Goal: Task Accomplishment & Management: Use online tool/utility

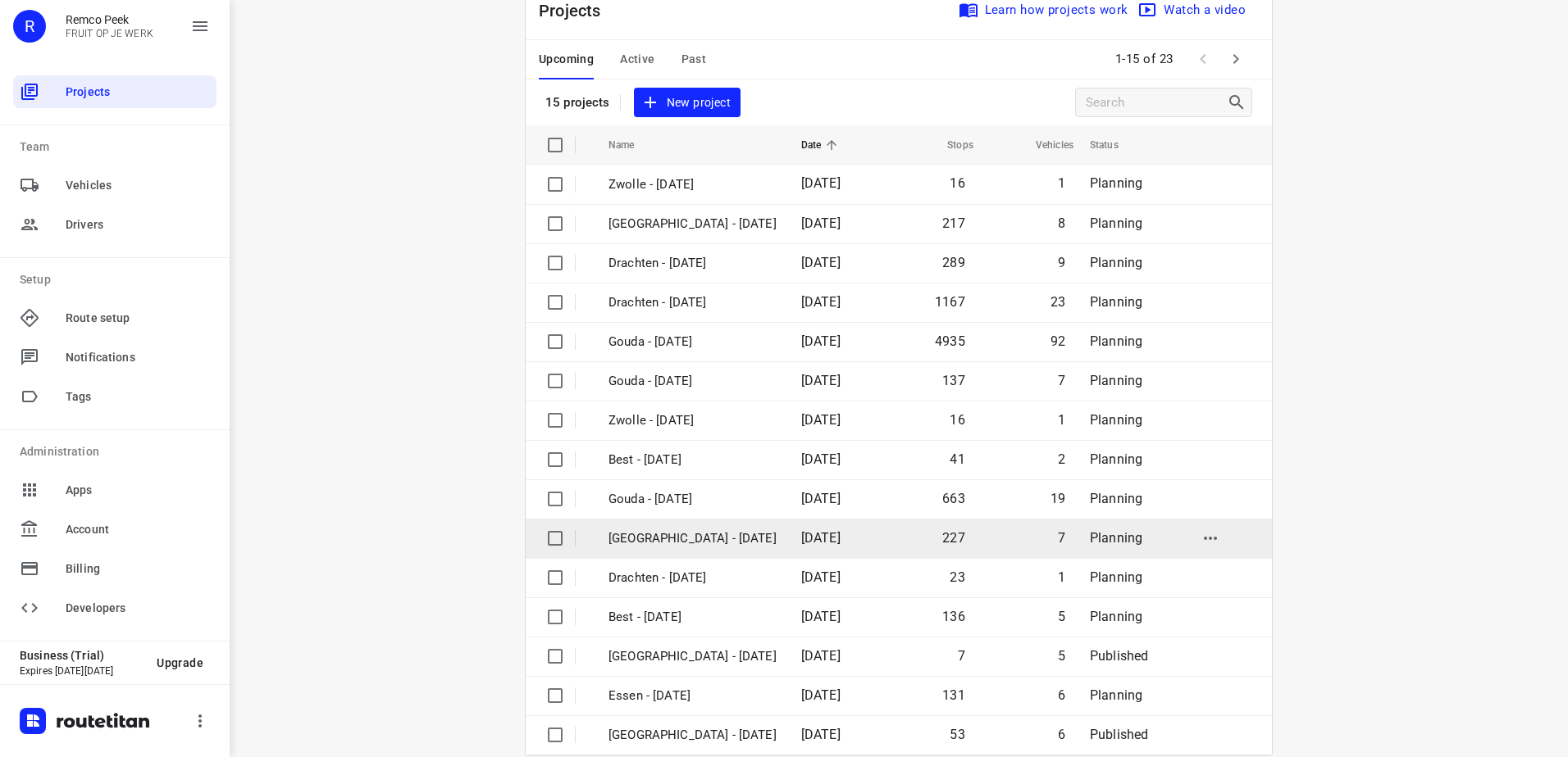
scroll to position [72, 0]
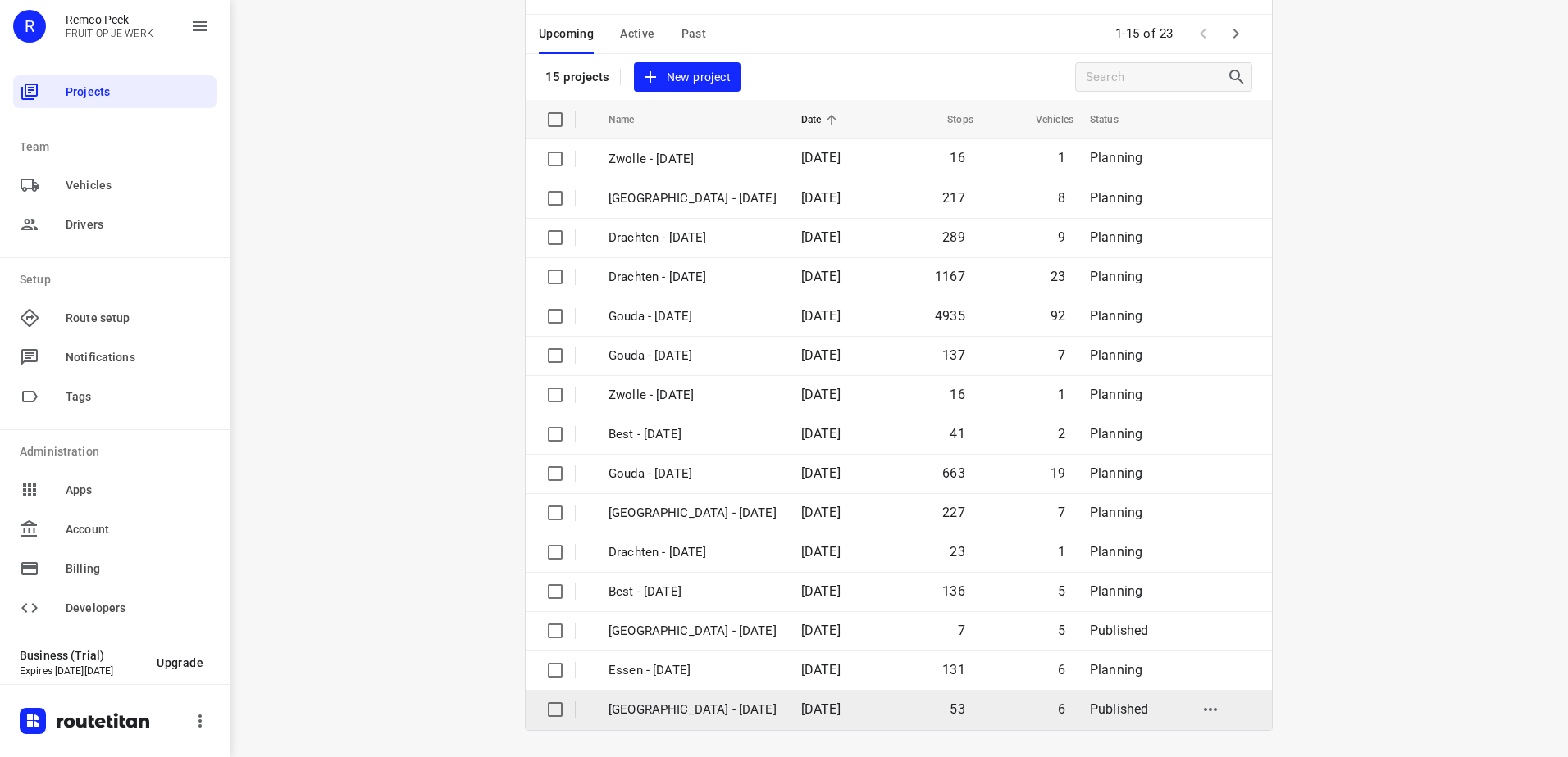
click at [758, 704] on p "[GEOGRAPHIC_DATA] - [DATE]" at bounding box center [692, 710] width 168 height 19
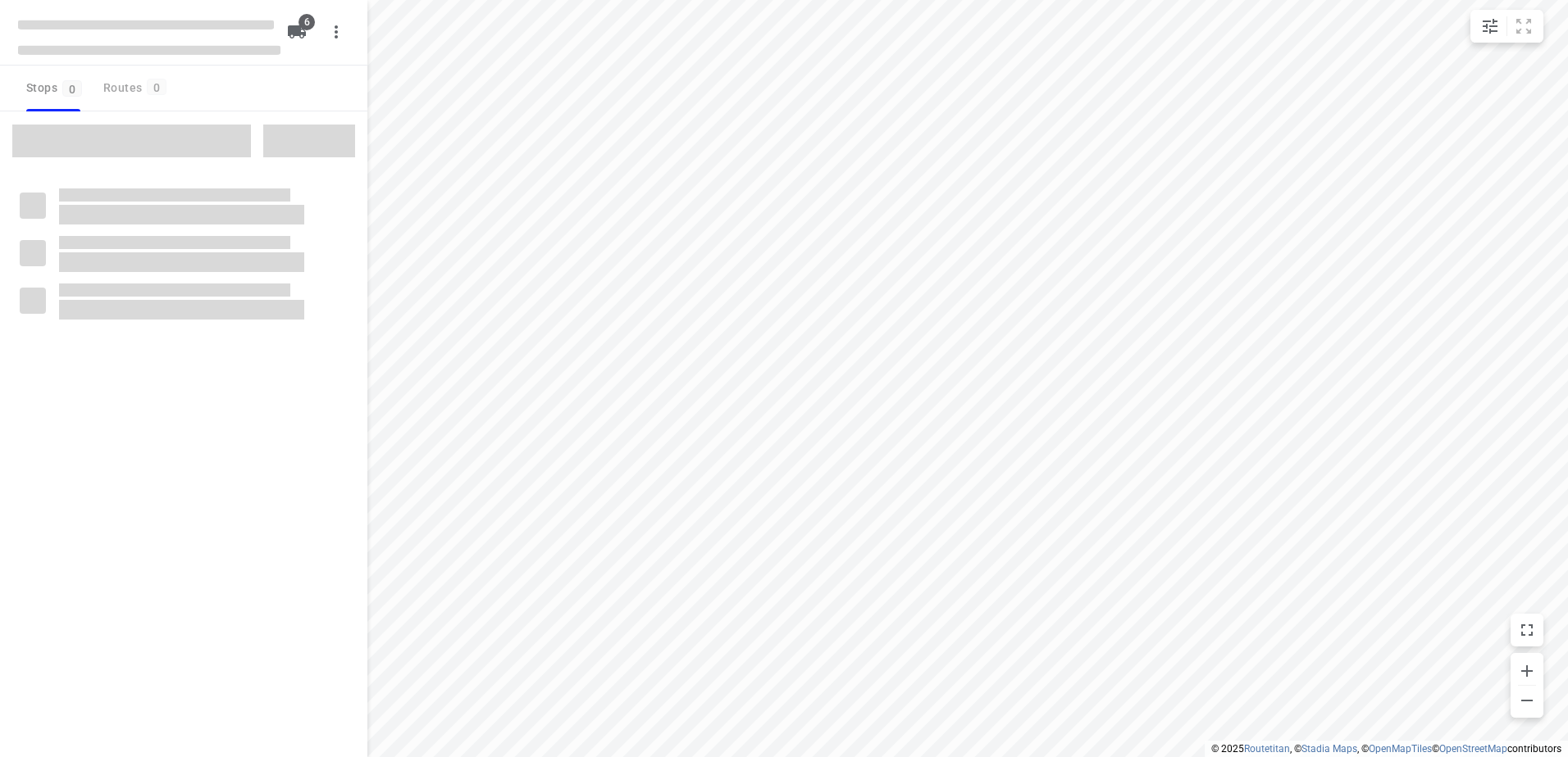
checkbox input "true"
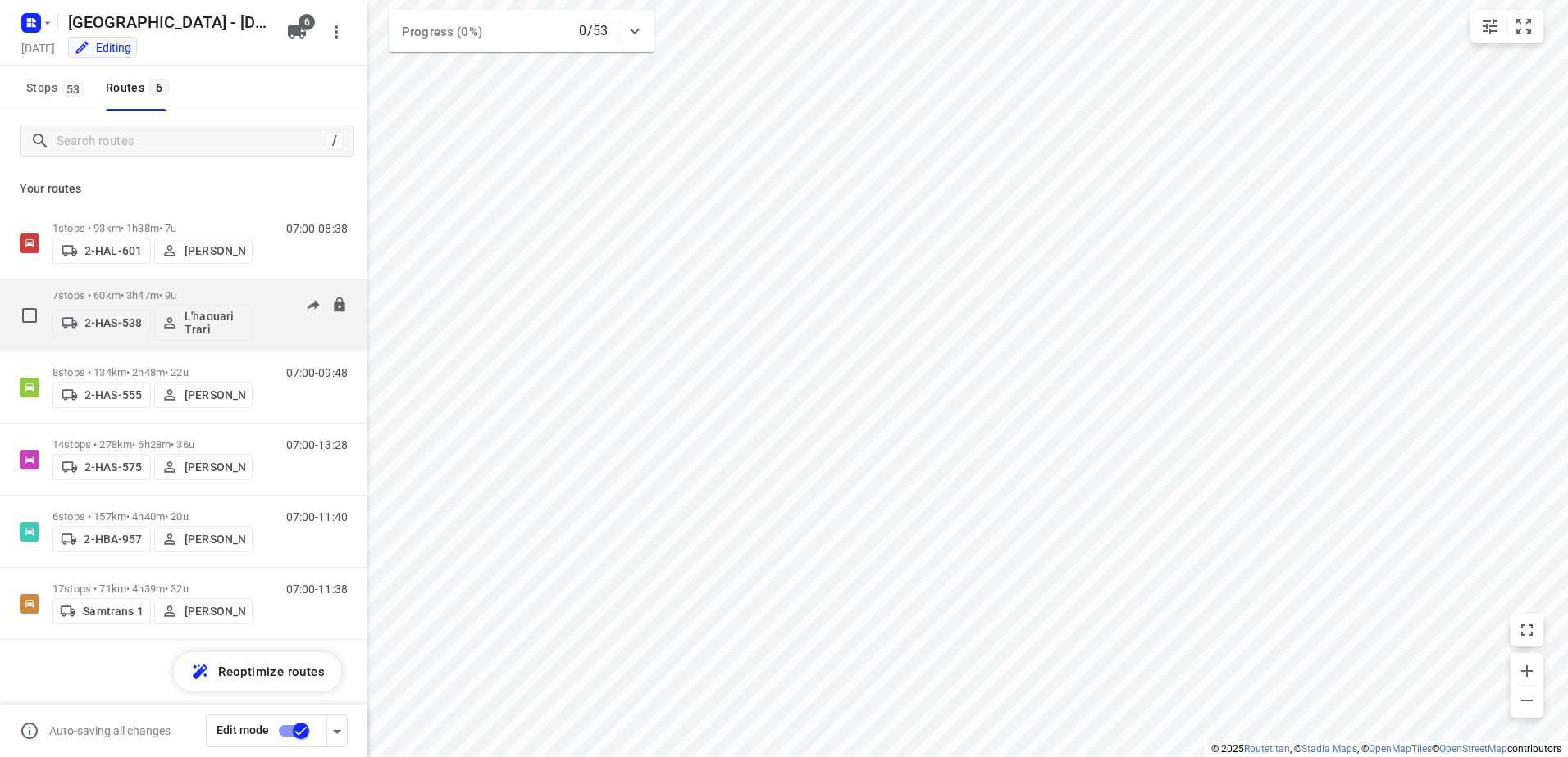
click at [173, 298] on p "7 stops • 60km • 3h47m • 9u" at bounding box center [152, 295] width 200 height 12
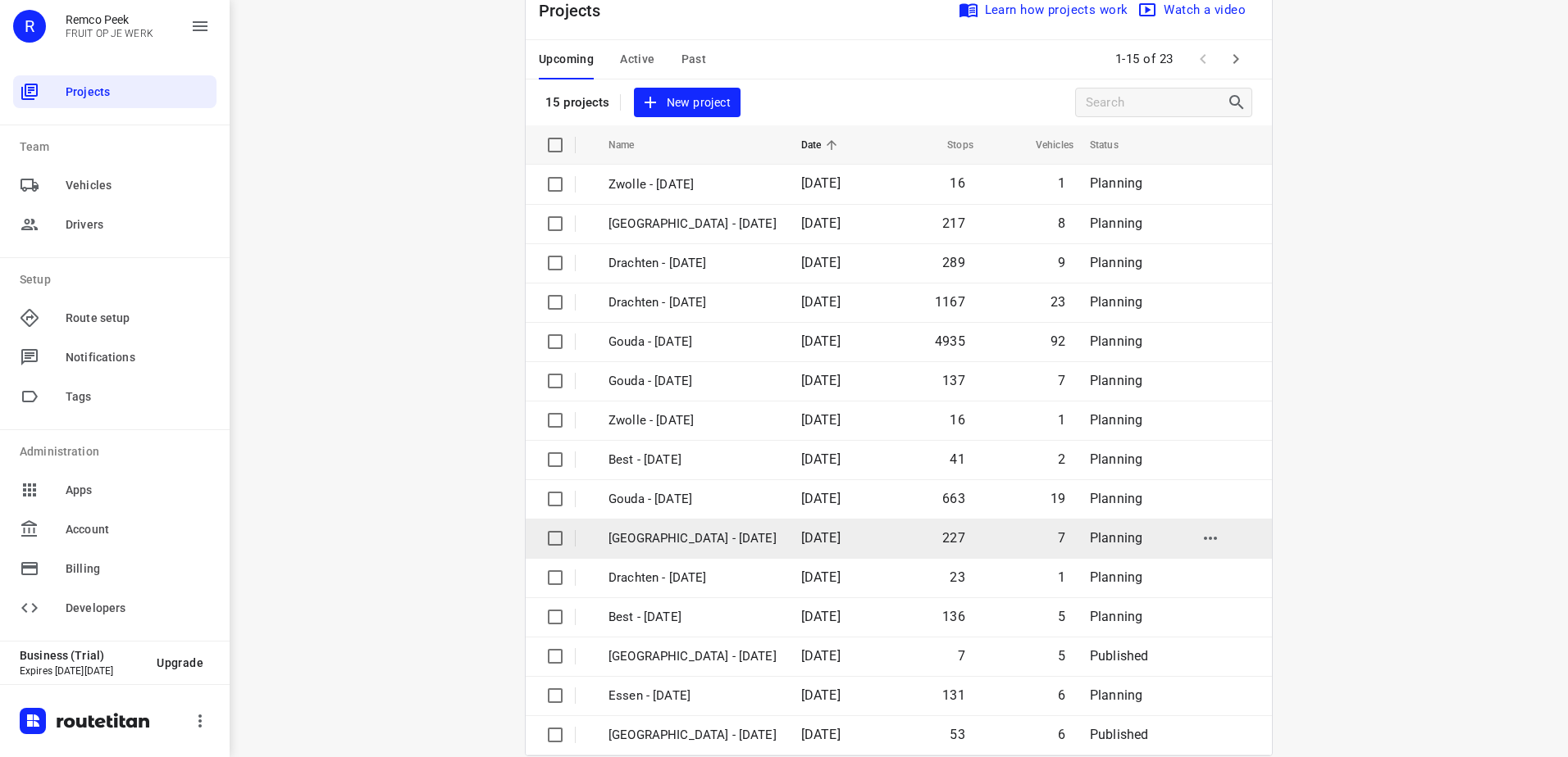
scroll to position [72, 0]
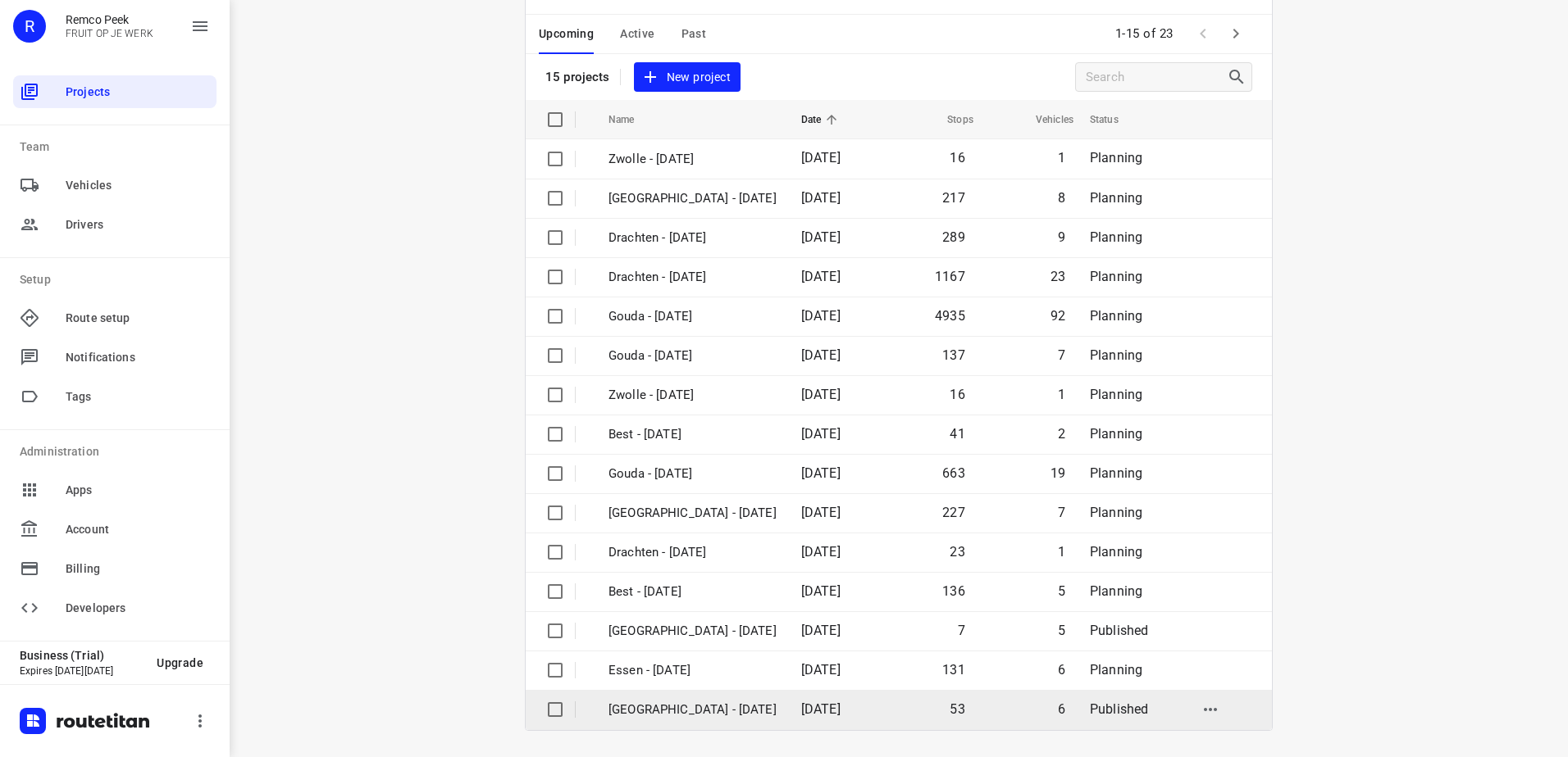
click at [732, 706] on p "[GEOGRAPHIC_DATA] - [DATE]" at bounding box center [692, 710] width 168 height 19
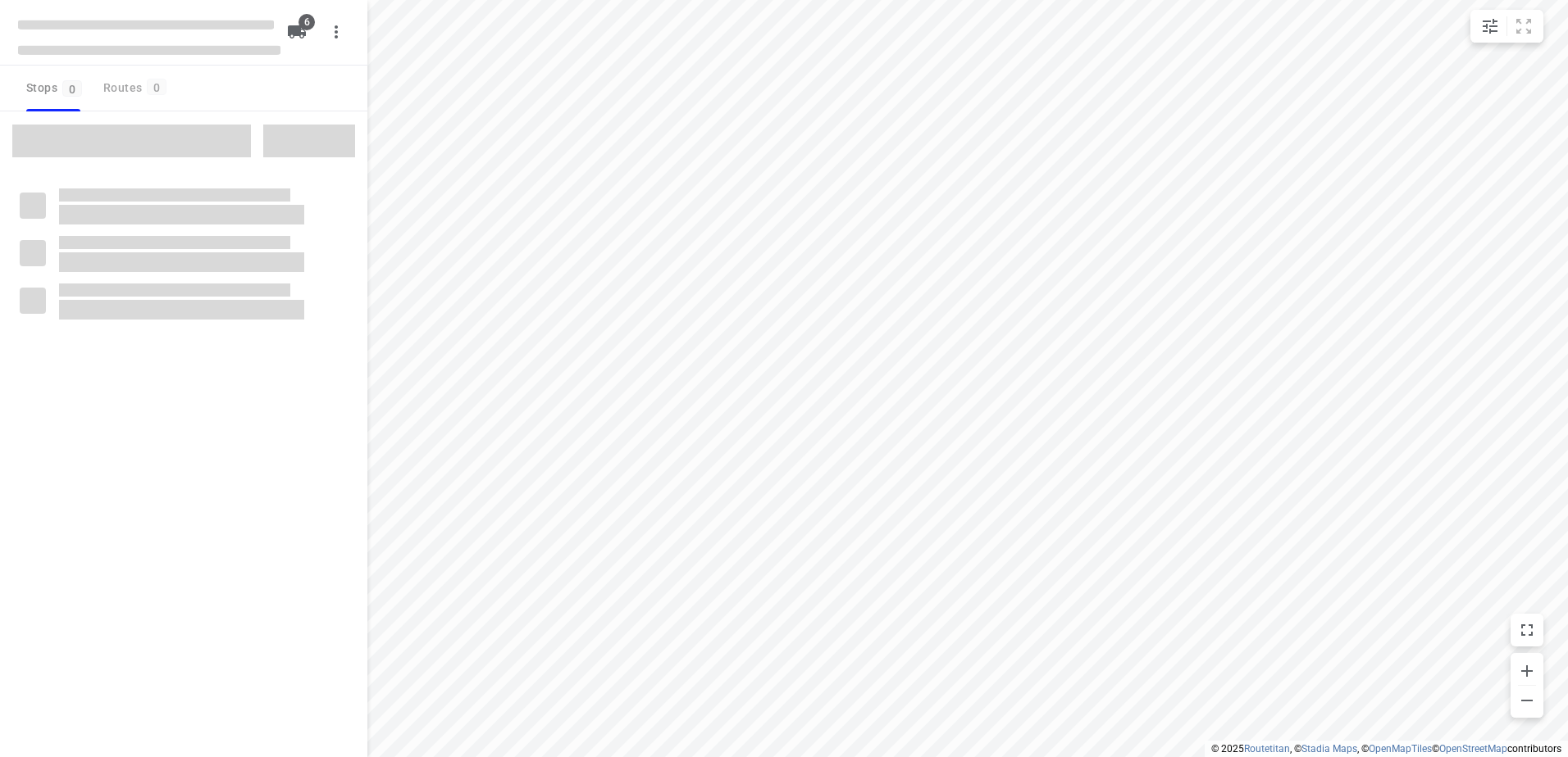
checkbox input "true"
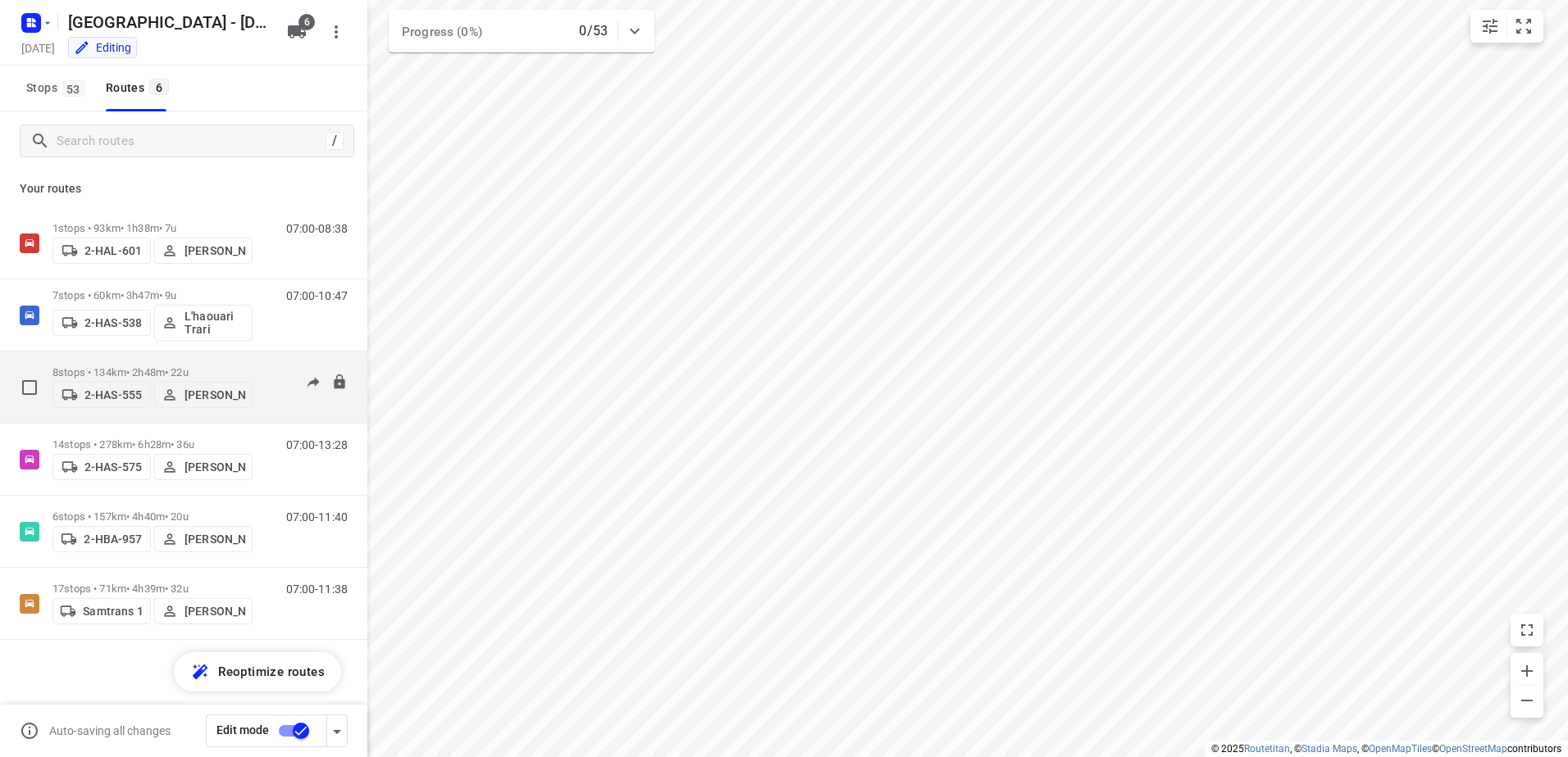
click at [145, 367] on p "8 stops • 134km • 2h48m • 22u" at bounding box center [152, 372] width 200 height 12
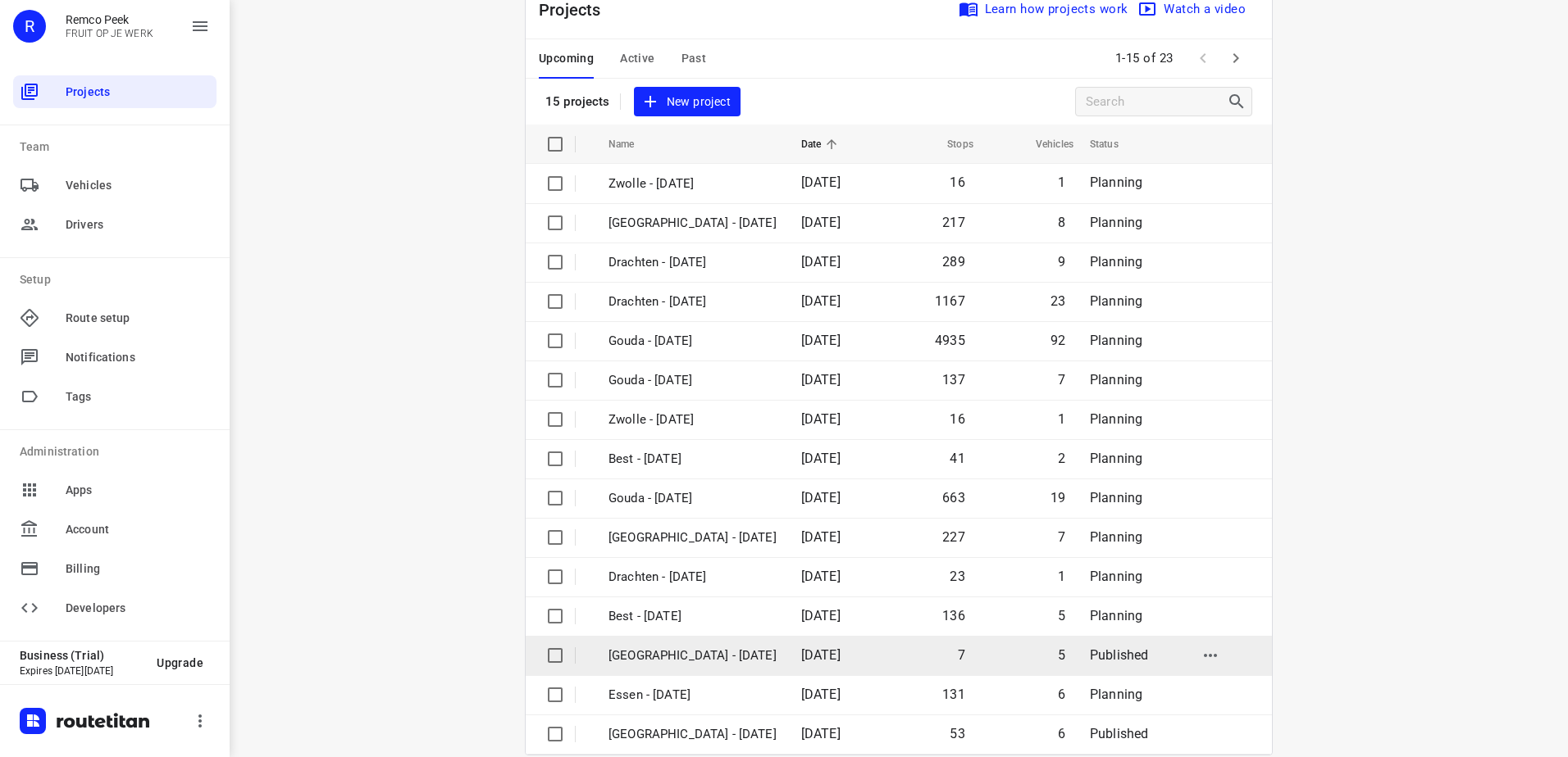
scroll to position [72, 0]
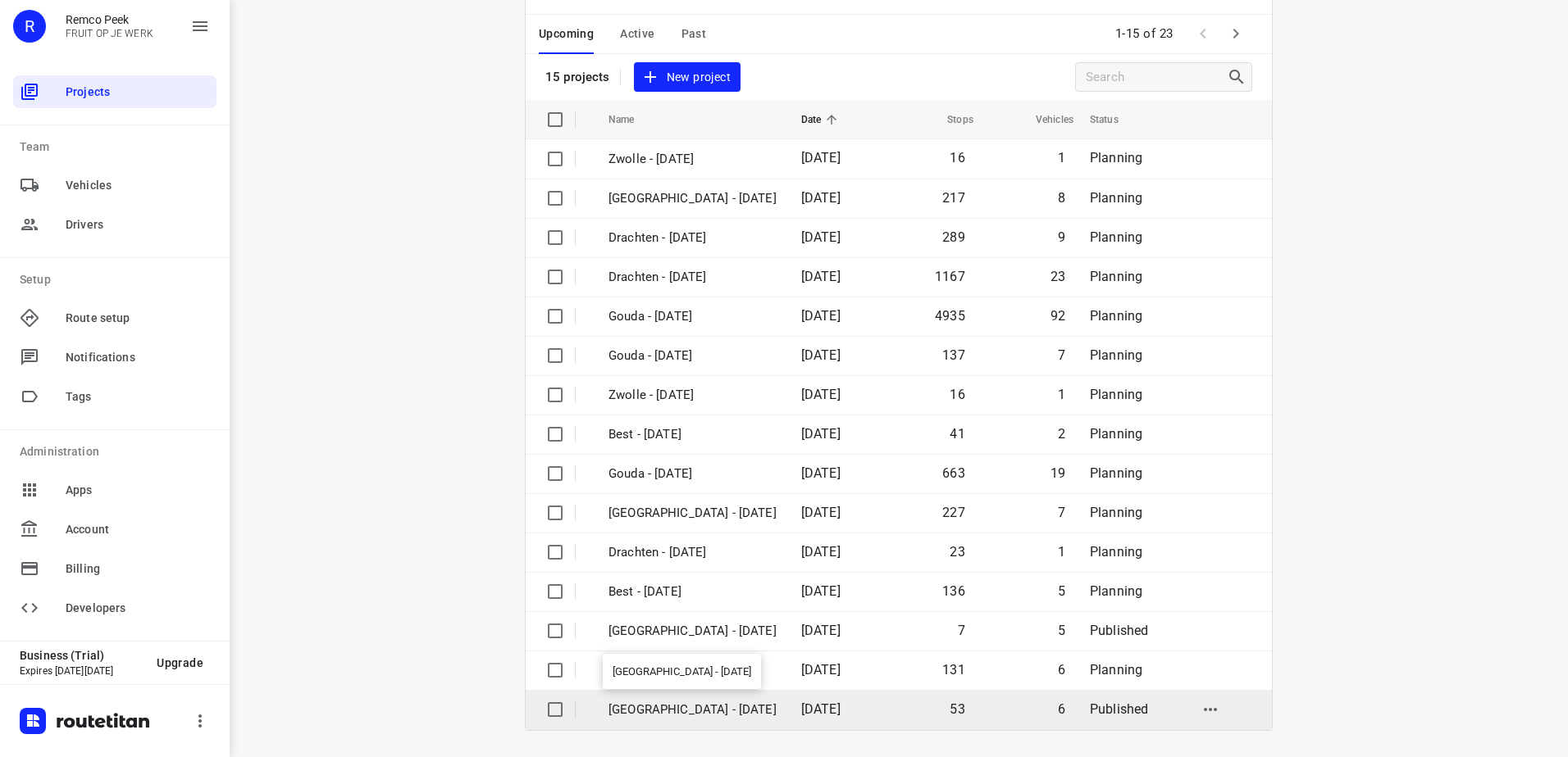
click at [739, 706] on p "[GEOGRAPHIC_DATA] - [DATE]" at bounding box center [692, 710] width 168 height 19
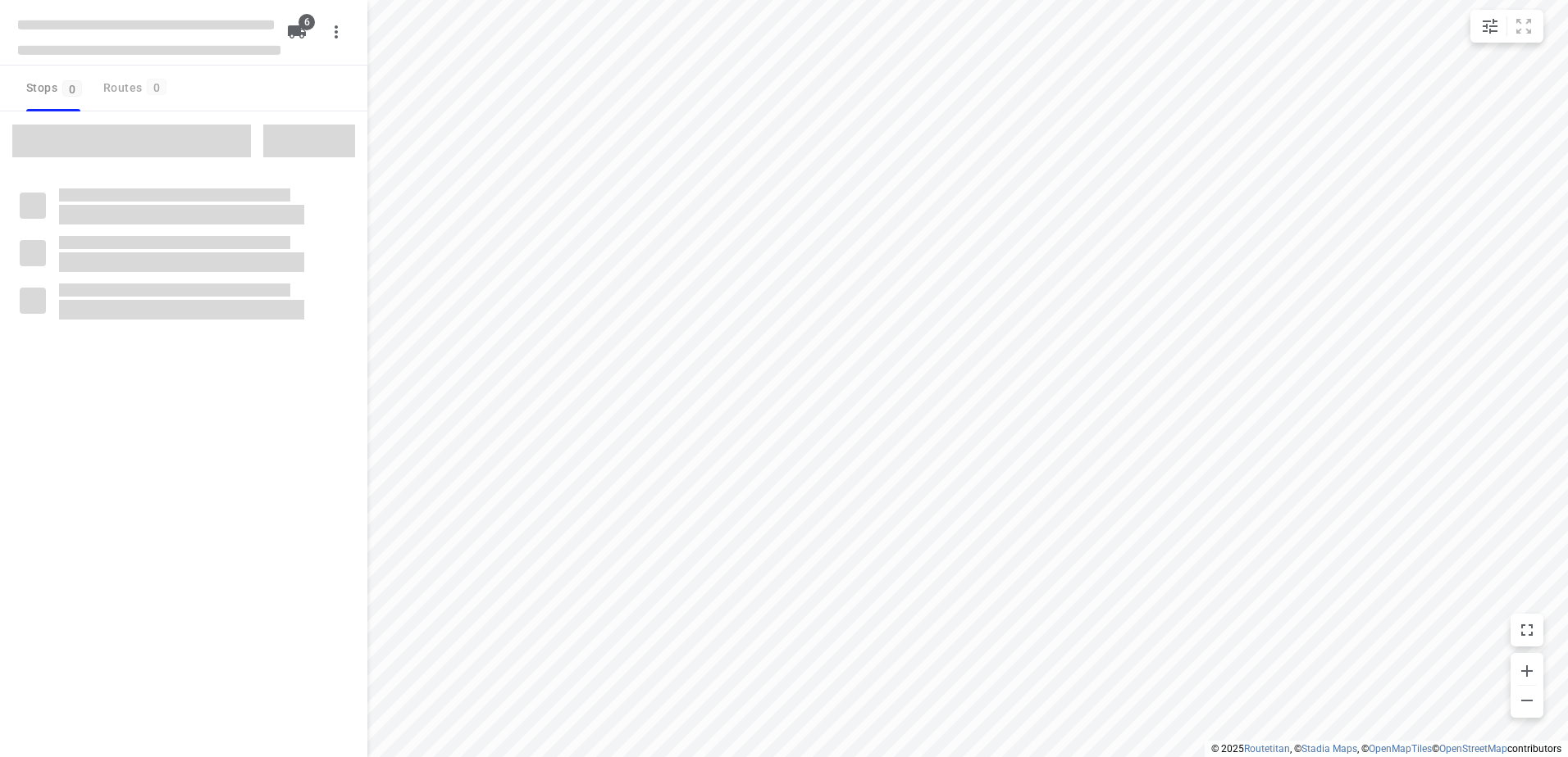
checkbox input "true"
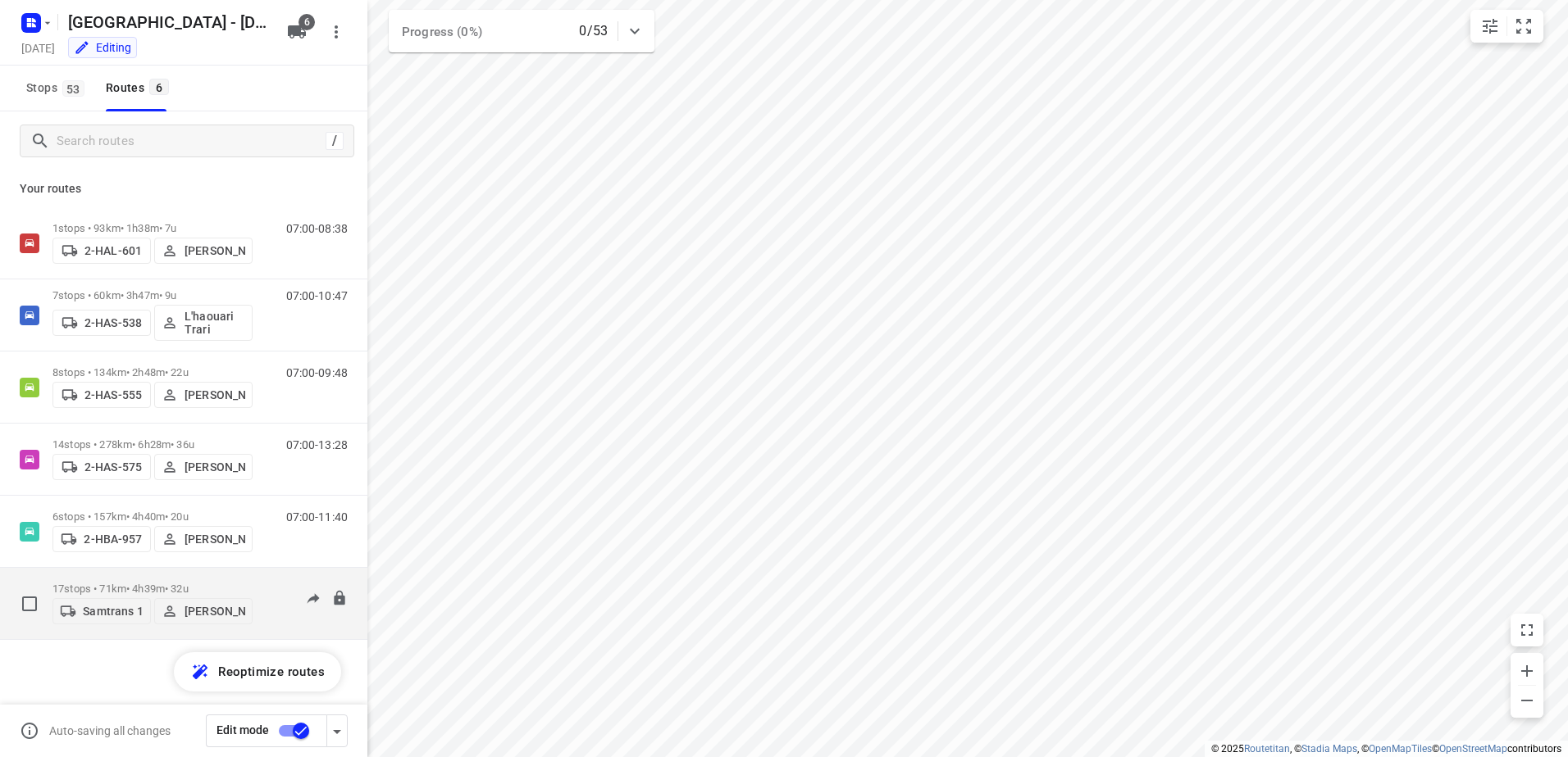
click at [131, 584] on p "17 stops • 71km • 4h39m • 32u" at bounding box center [152, 588] width 200 height 12
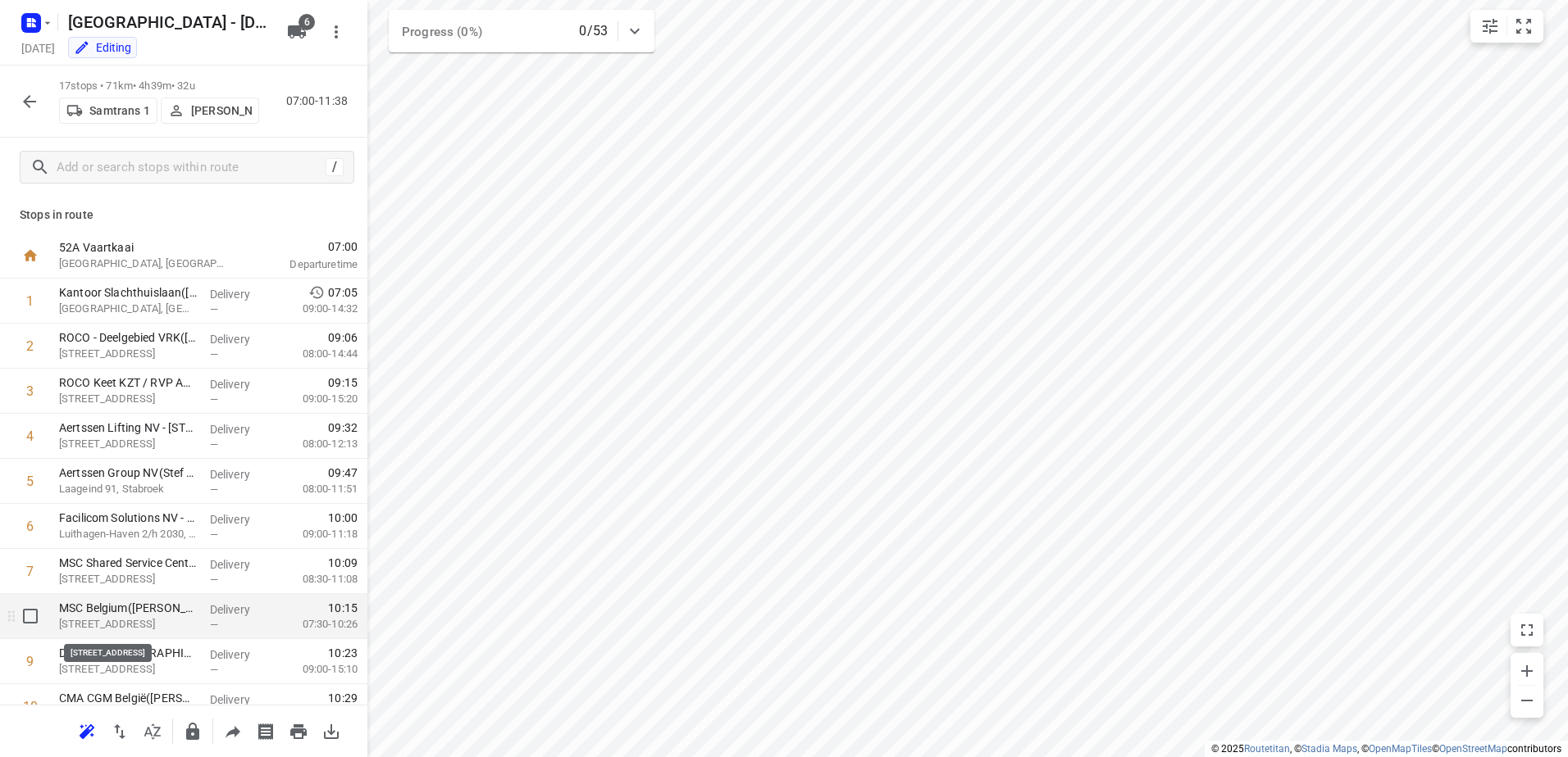
click at [168, 623] on p "[STREET_ADDRESS]" at bounding box center [128, 624] width 138 height 16
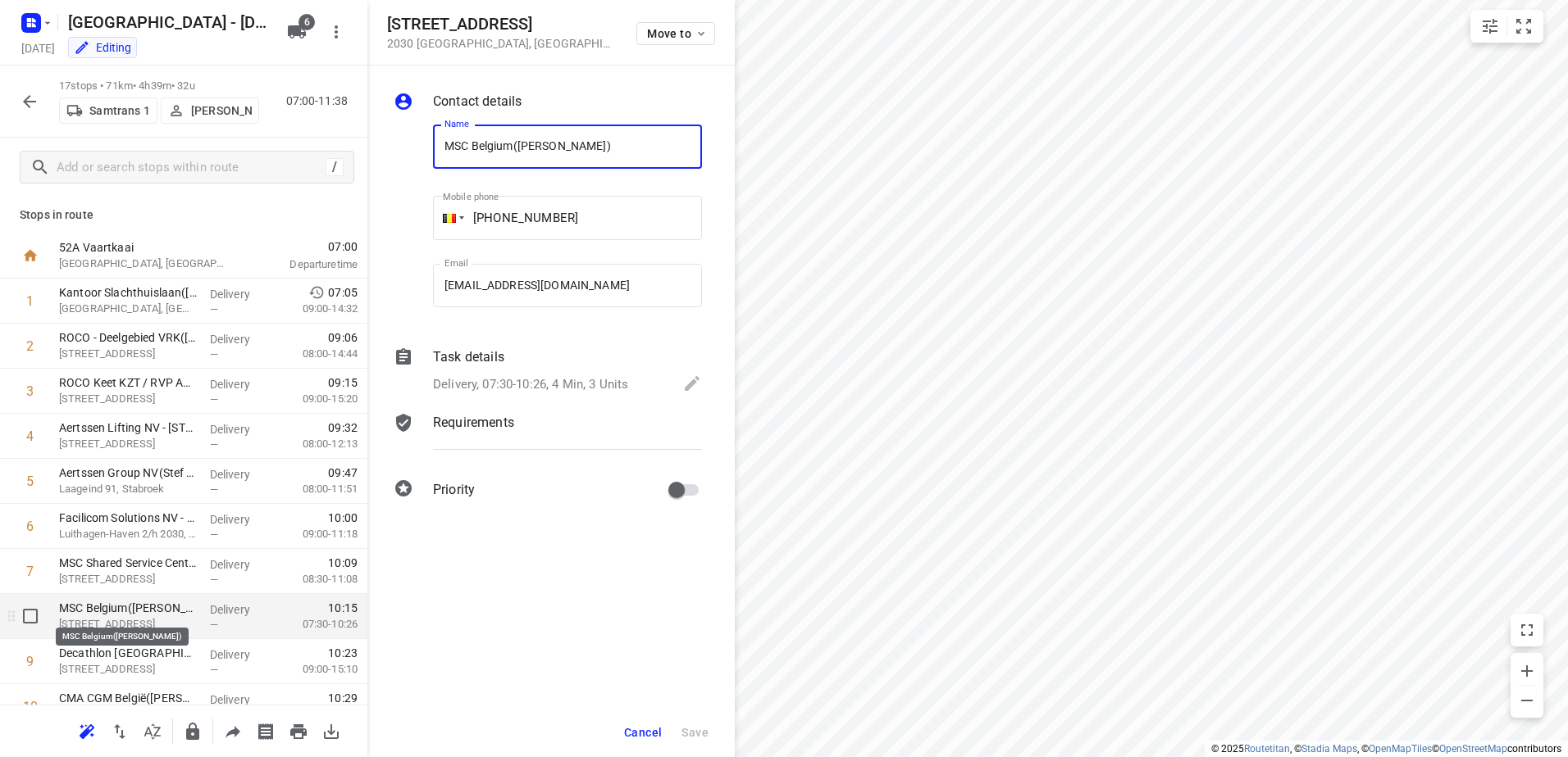
click at [90, 614] on p "MSC Belgium([PERSON_NAME])" at bounding box center [128, 607] width 138 height 16
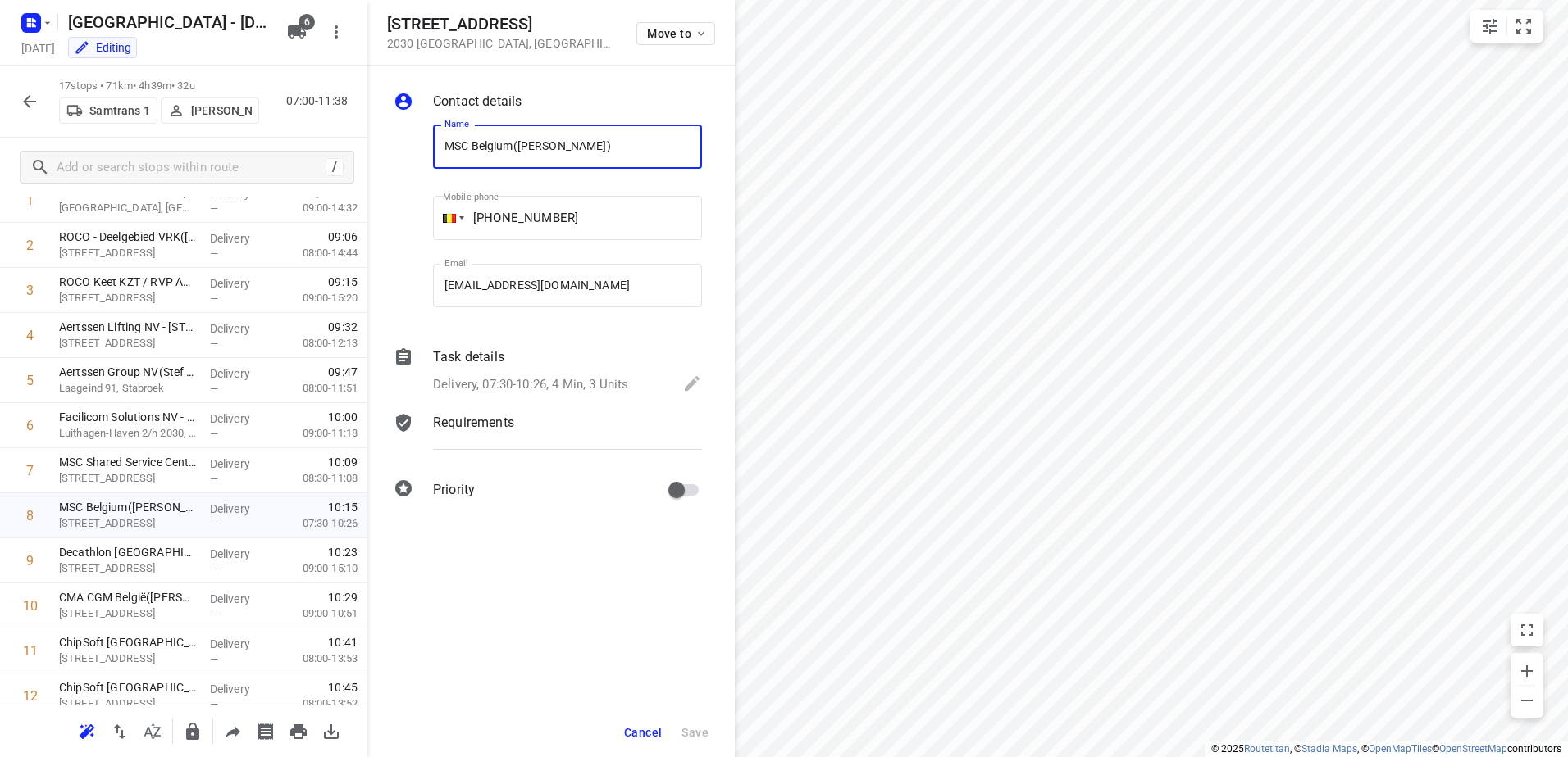
scroll to position [137, 0]
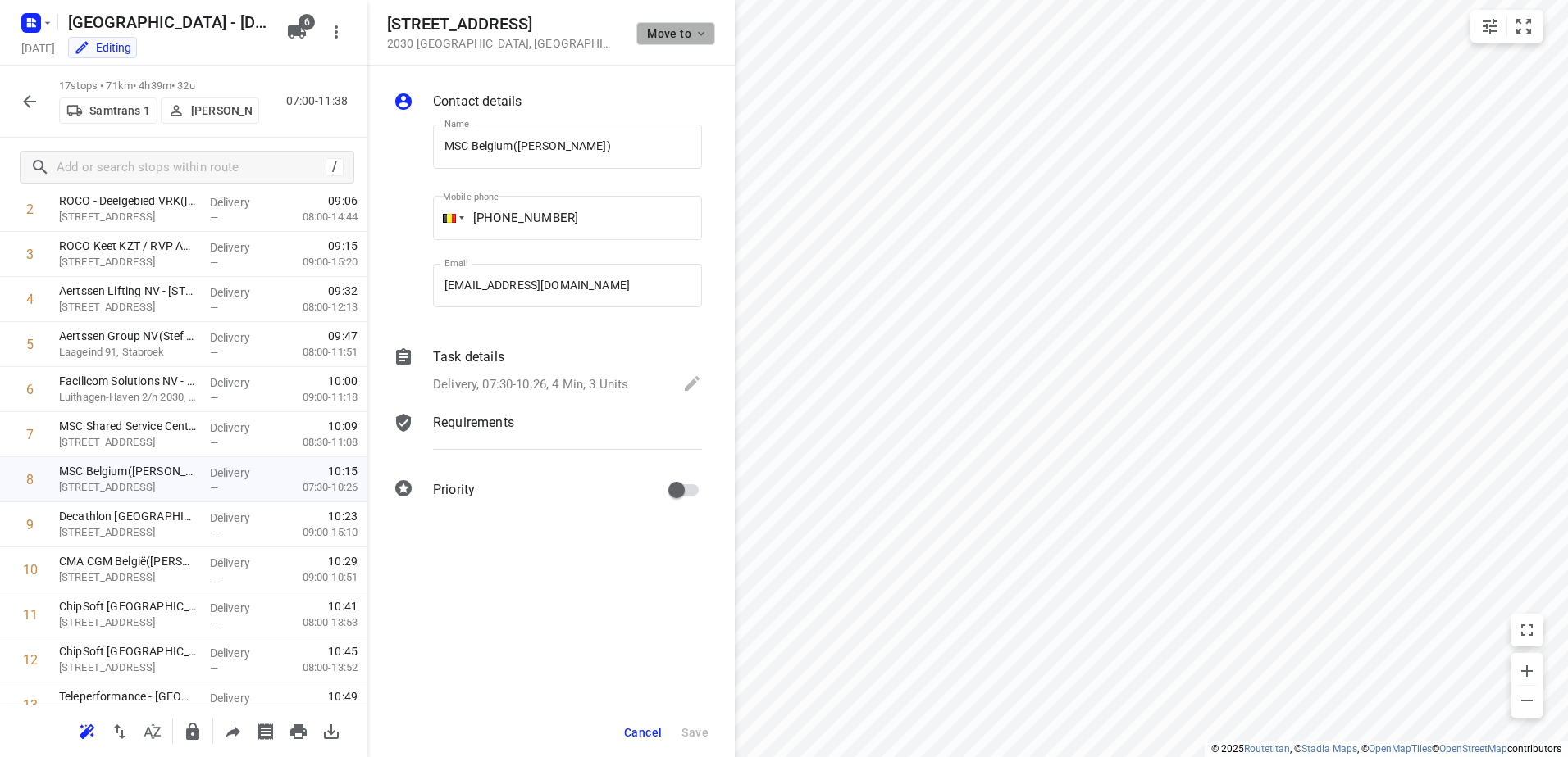
click at [705, 36] on icon "button" at bounding box center [701, 33] width 13 height 13
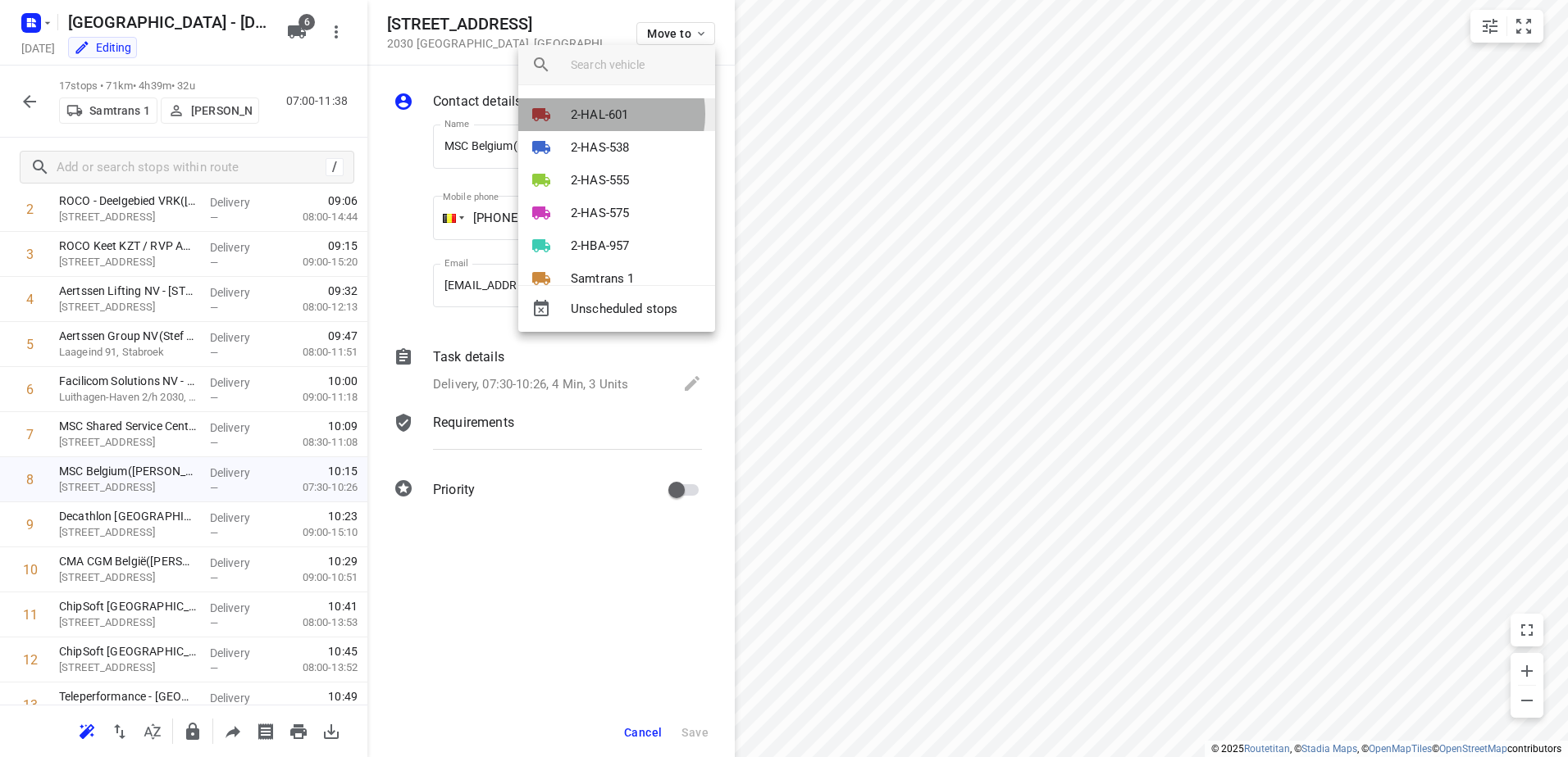
click at [598, 114] on p "2-HAL-601" at bounding box center [600, 116] width 57 height 19
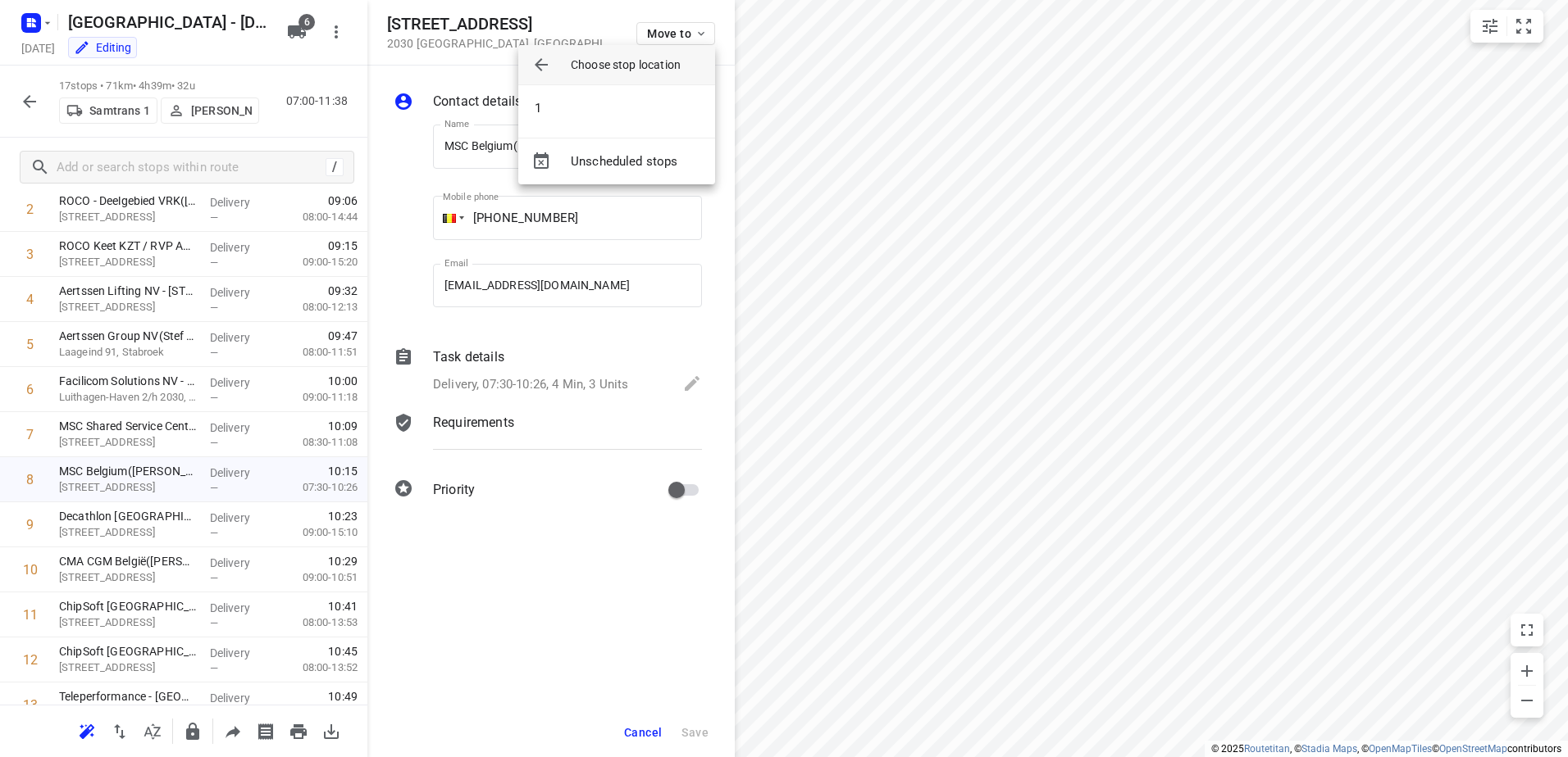
click at [539, 70] on icon "button" at bounding box center [540, 65] width 20 height 20
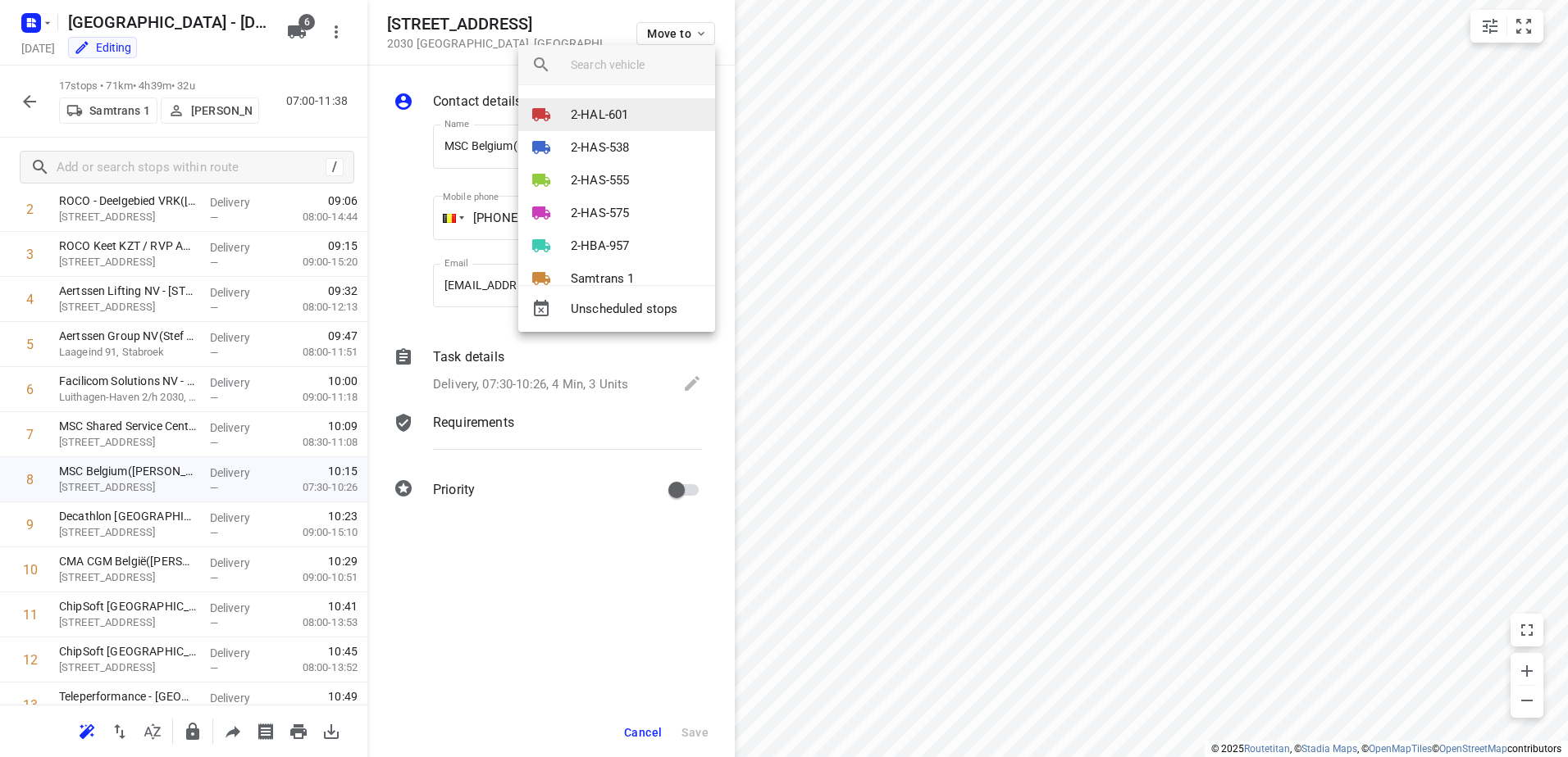
click at [622, 120] on p "2-HAL-601" at bounding box center [600, 116] width 57 height 19
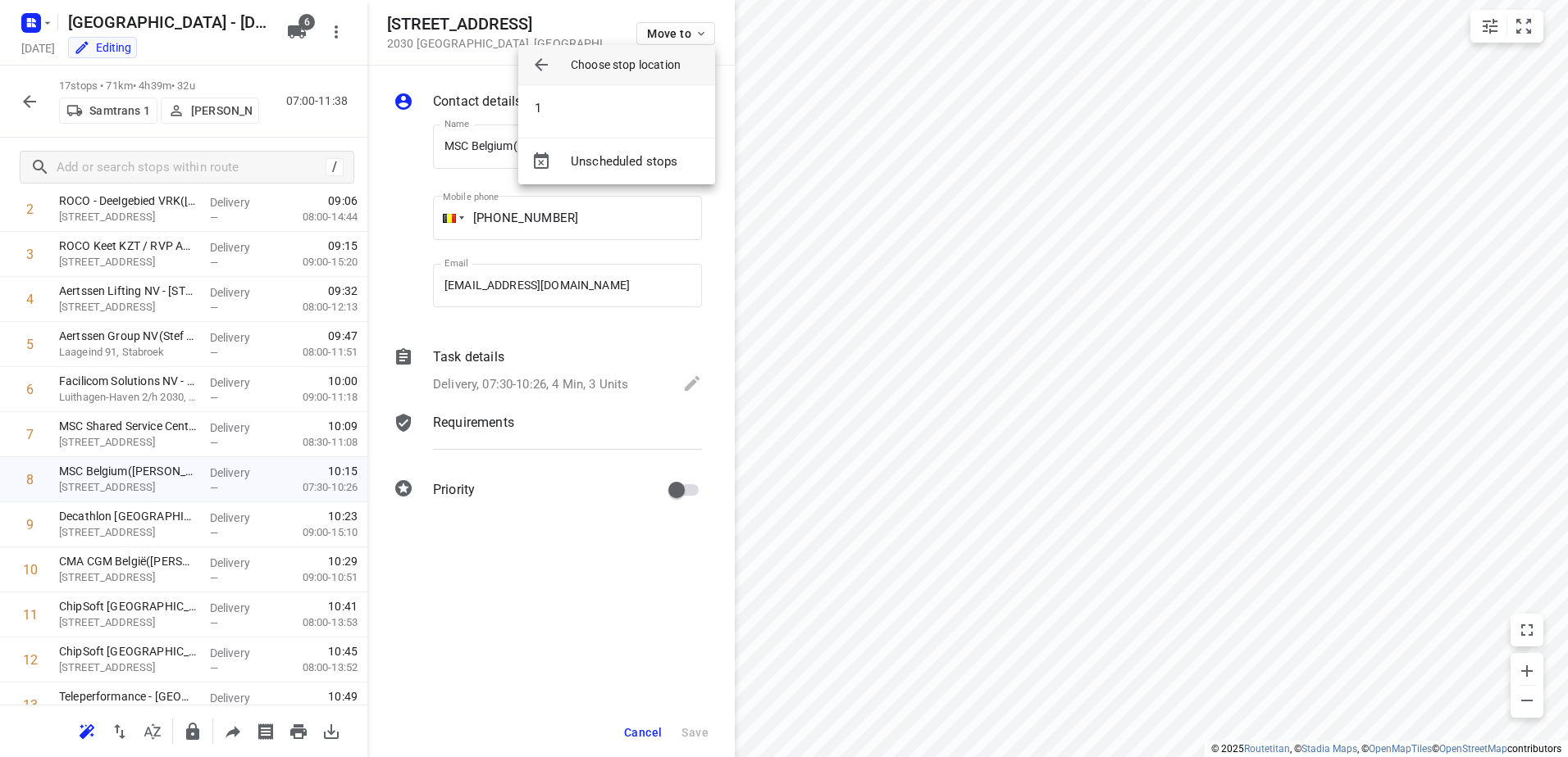
click at [545, 55] on icon "button" at bounding box center [540, 65] width 20 height 20
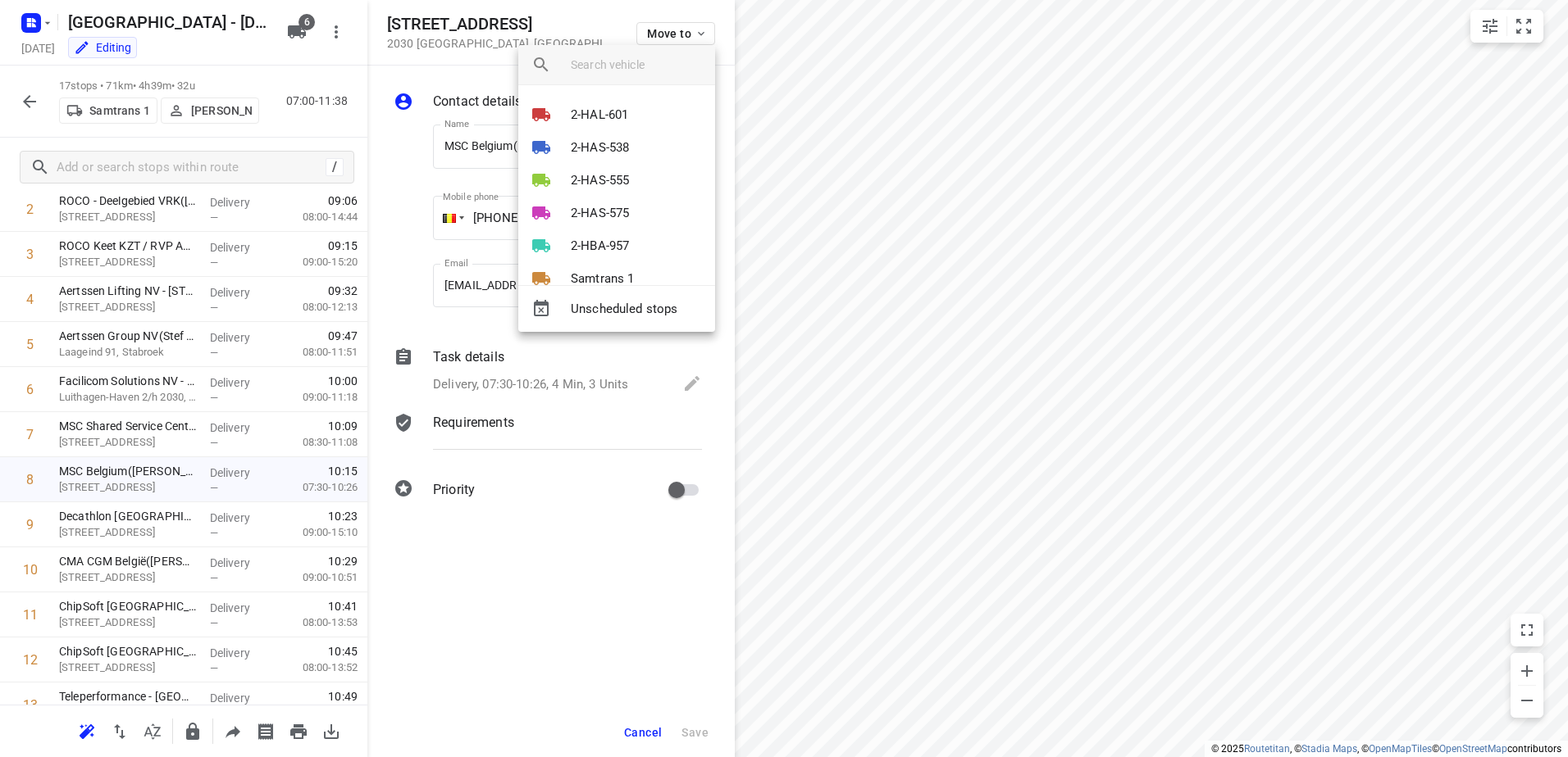
click at [563, 612] on div at bounding box center [784, 378] width 1568 height 757
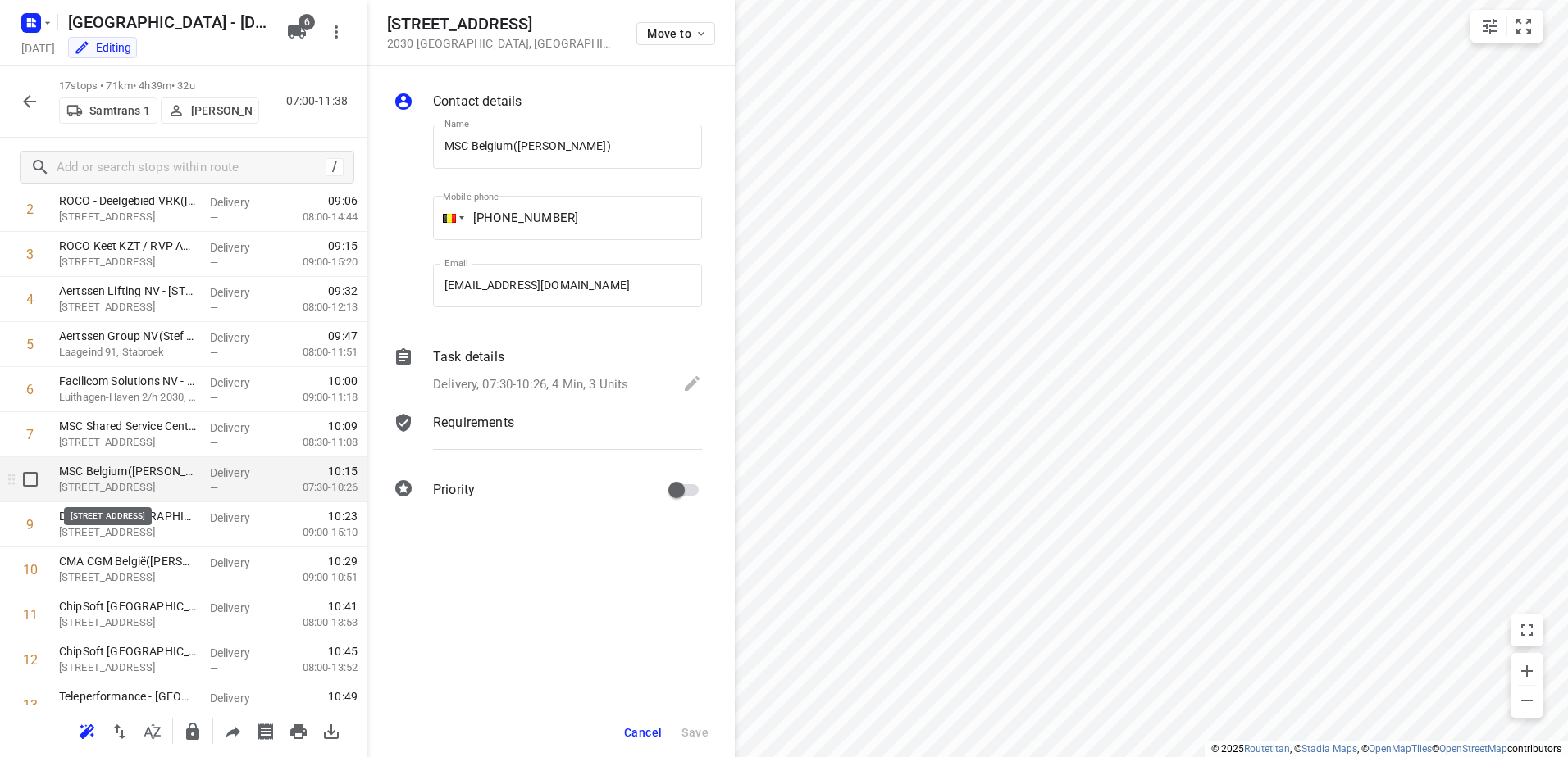
click at [140, 481] on p "[STREET_ADDRESS]" at bounding box center [128, 487] width 138 height 16
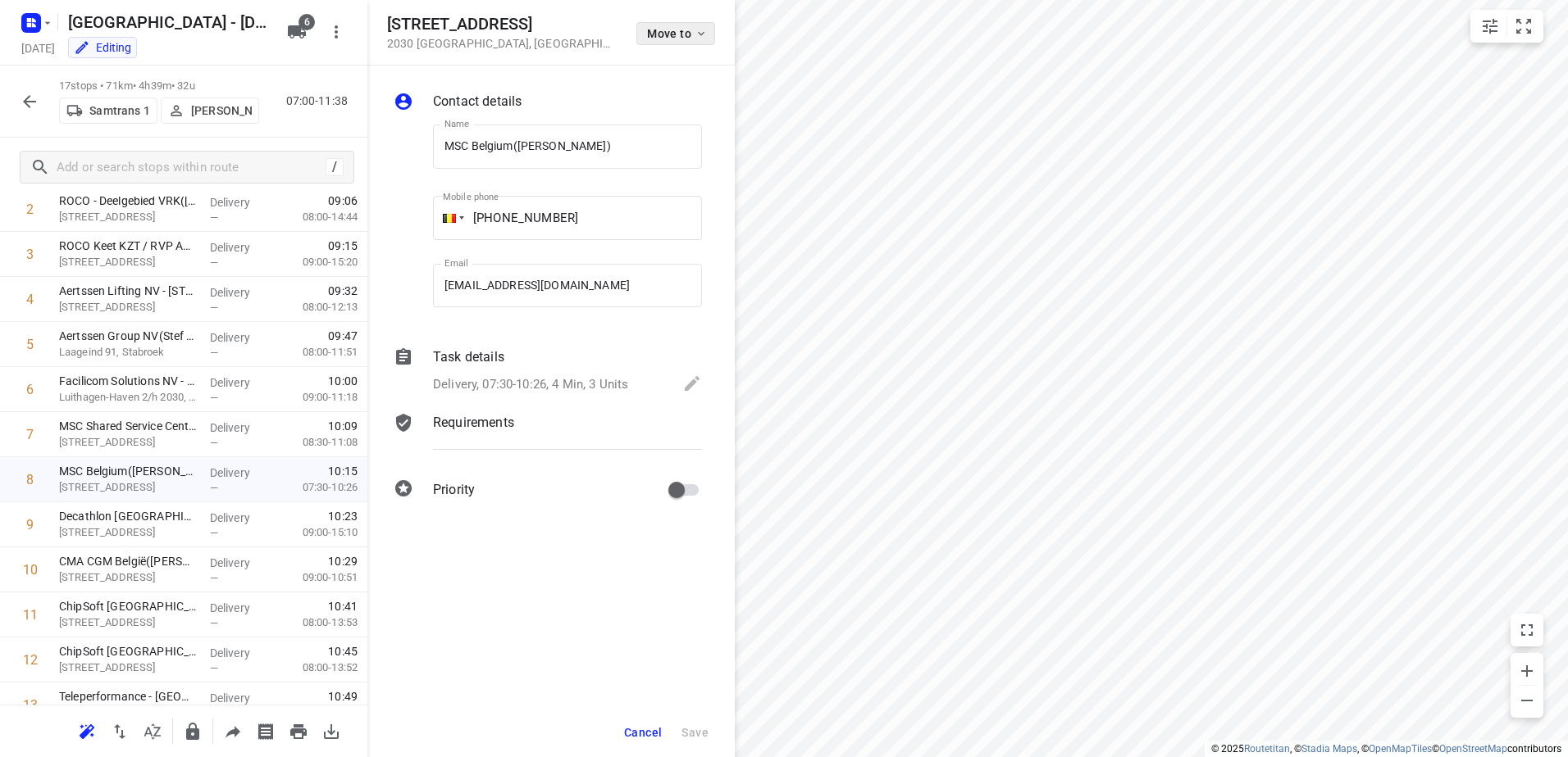
click at [670, 37] on span "Move to" at bounding box center [677, 33] width 61 height 13
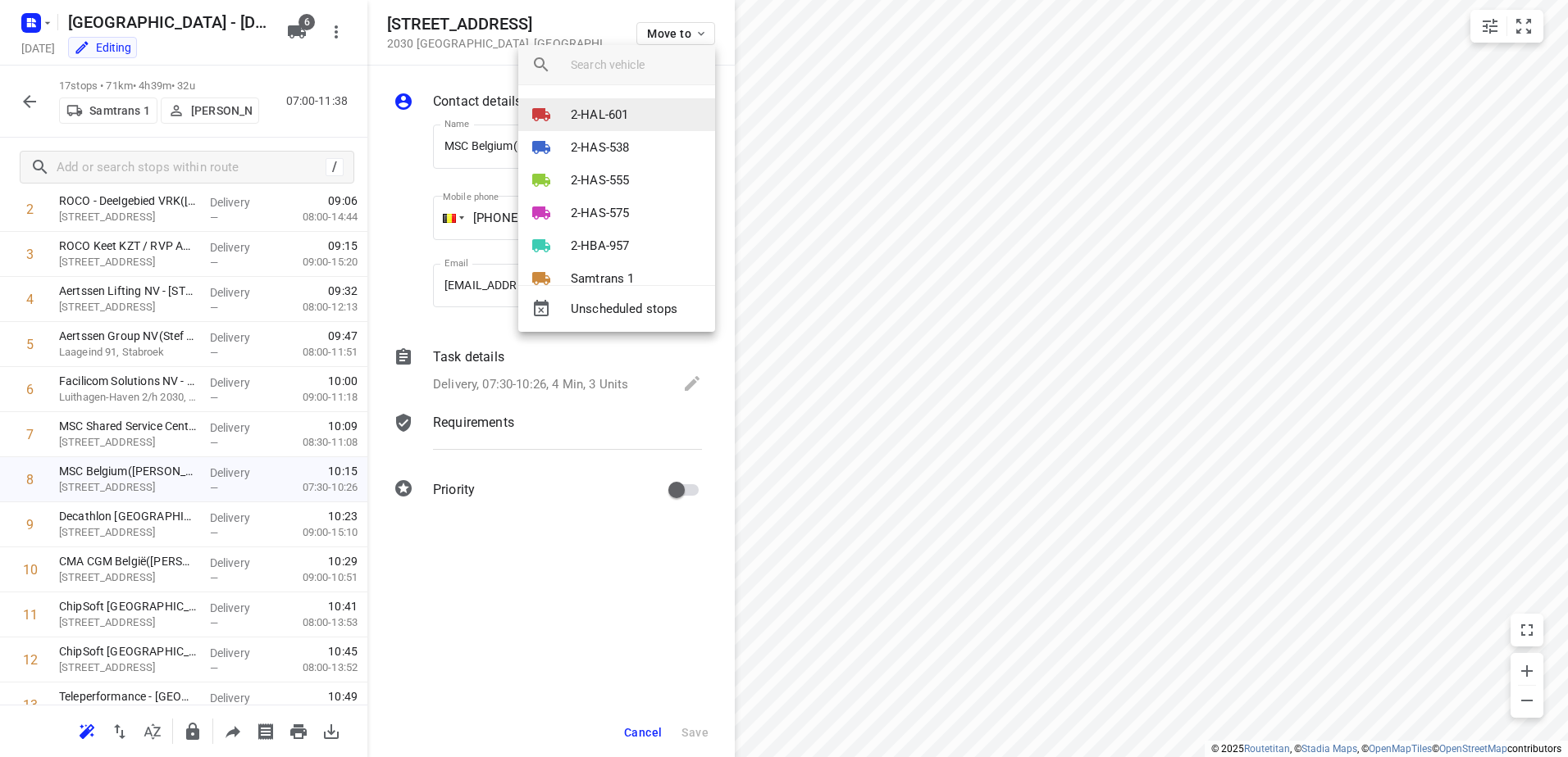
click at [583, 113] on p "2-HAL-601" at bounding box center [600, 116] width 57 height 19
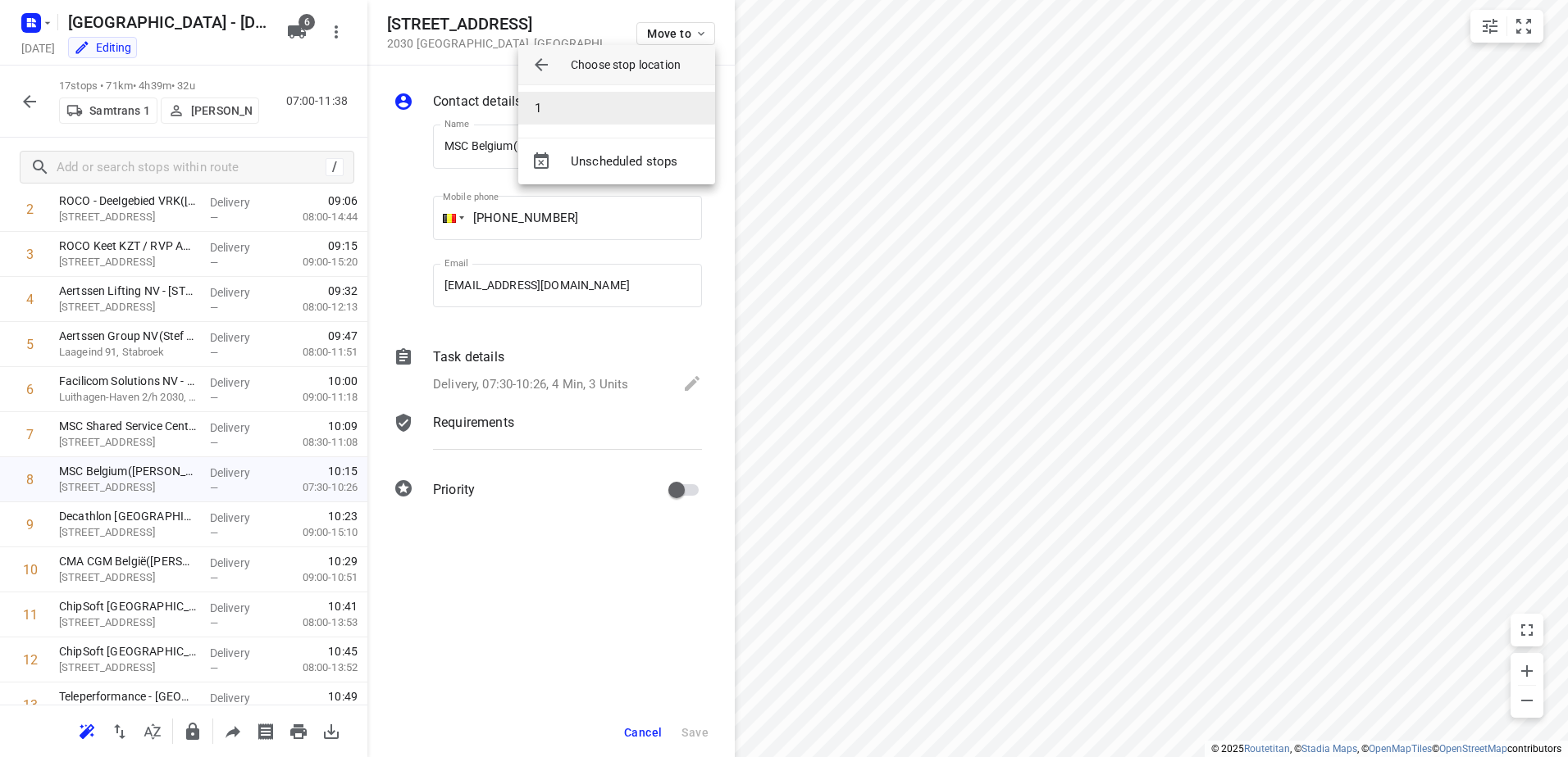
click at [603, 112] on li "1" at bounding box center [617, 108] width 197 height 32
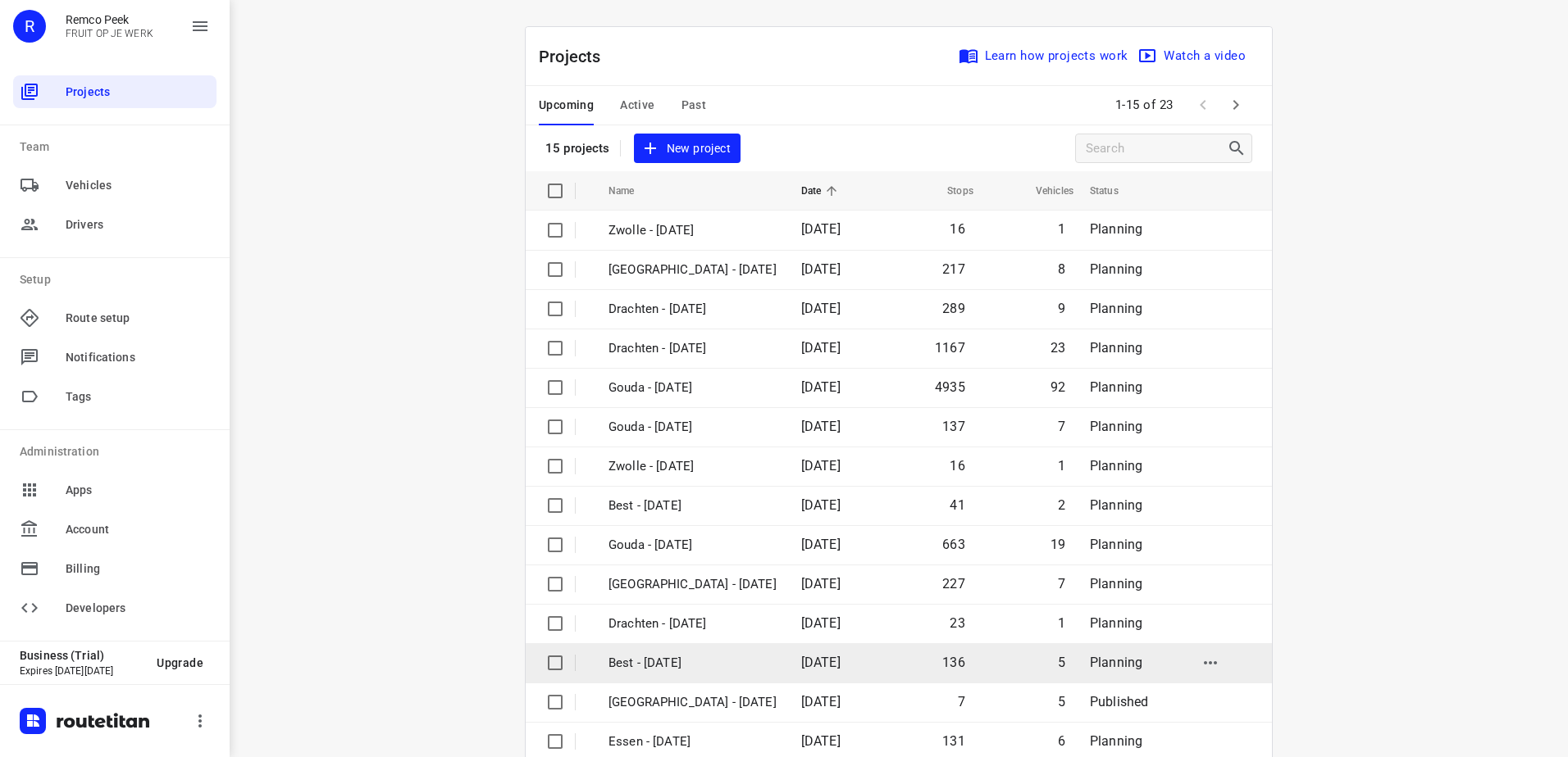
scroll to position [72, 0]
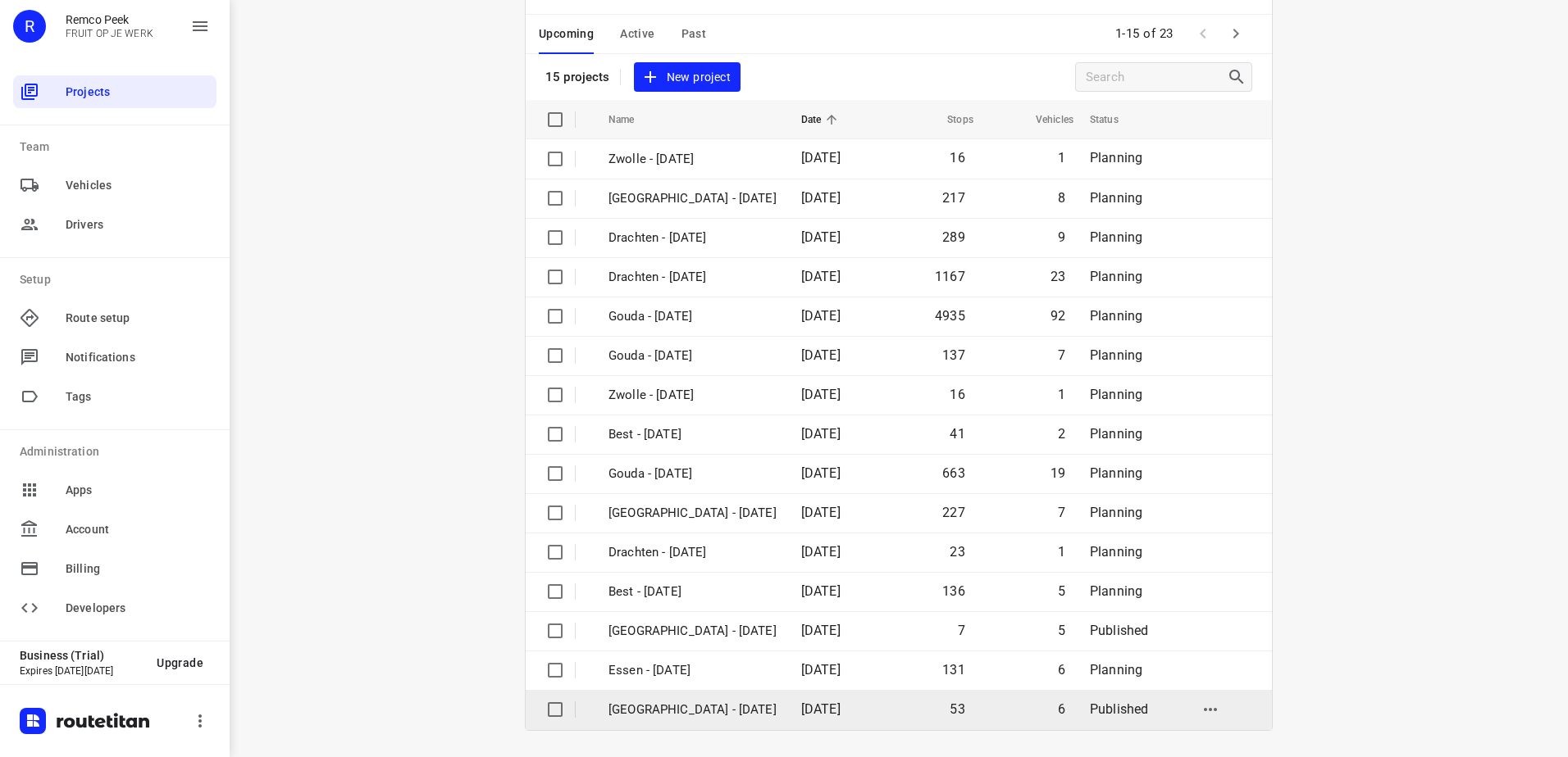
click at [701, 717] on p "[GEOGRAPHIC_DATA] - [DATE]" at bounding box center [692, 710] width 168 height 19
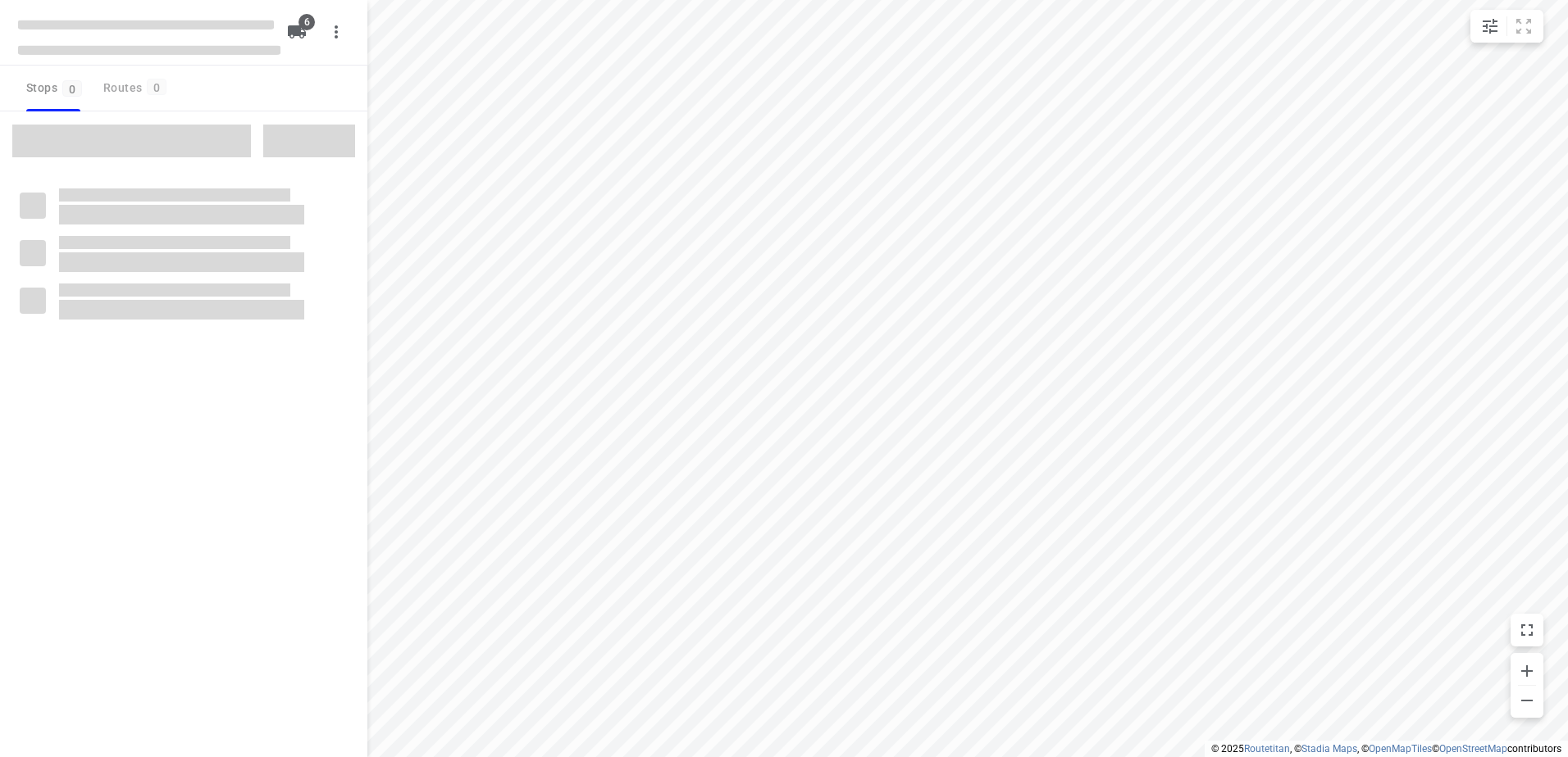
checkbox input "true"
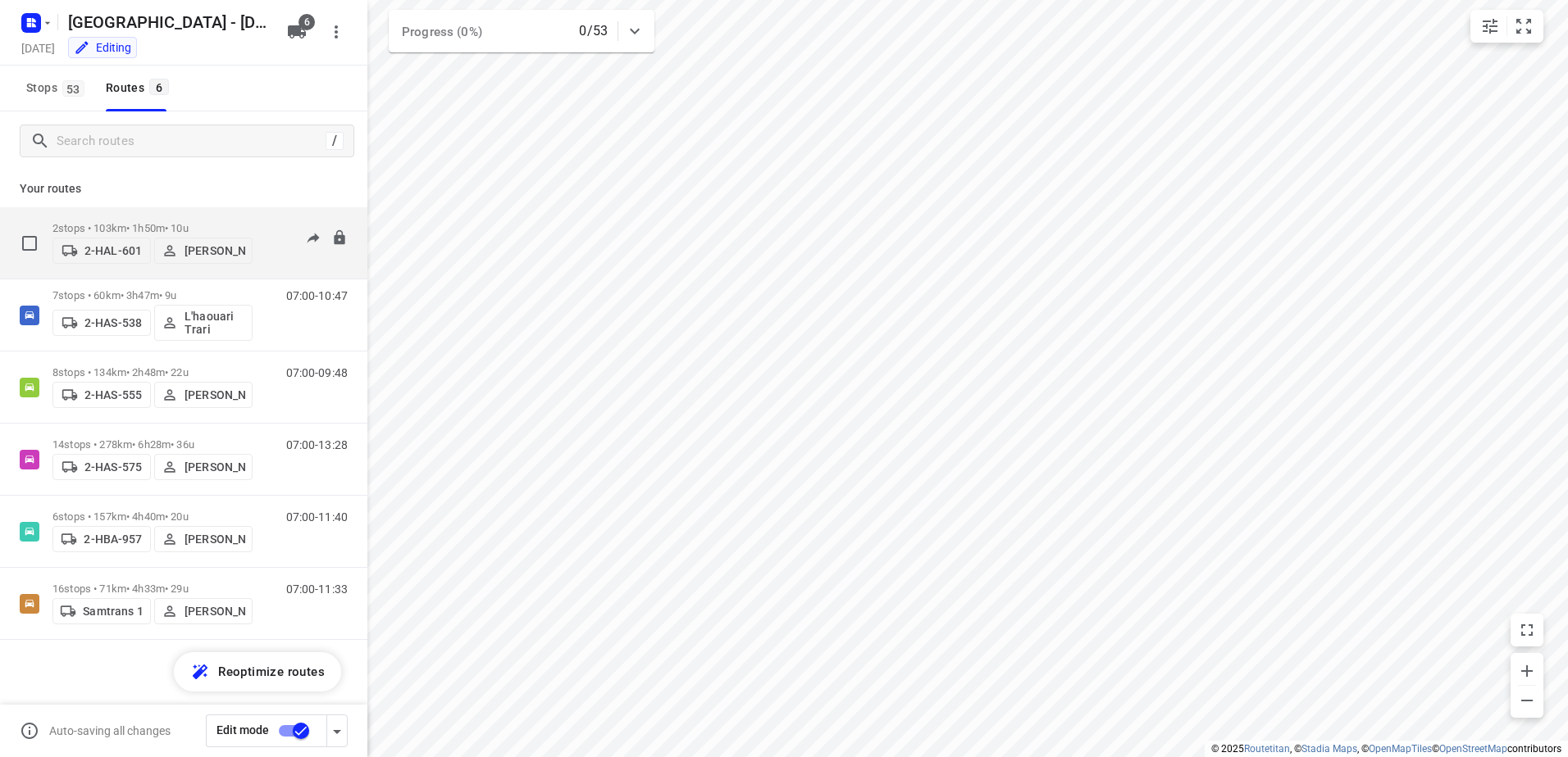
click at [109, 225] on p "2 stops • 103km • 1h50m • 10u" at bounding box center [152, 228] width 200 height 12
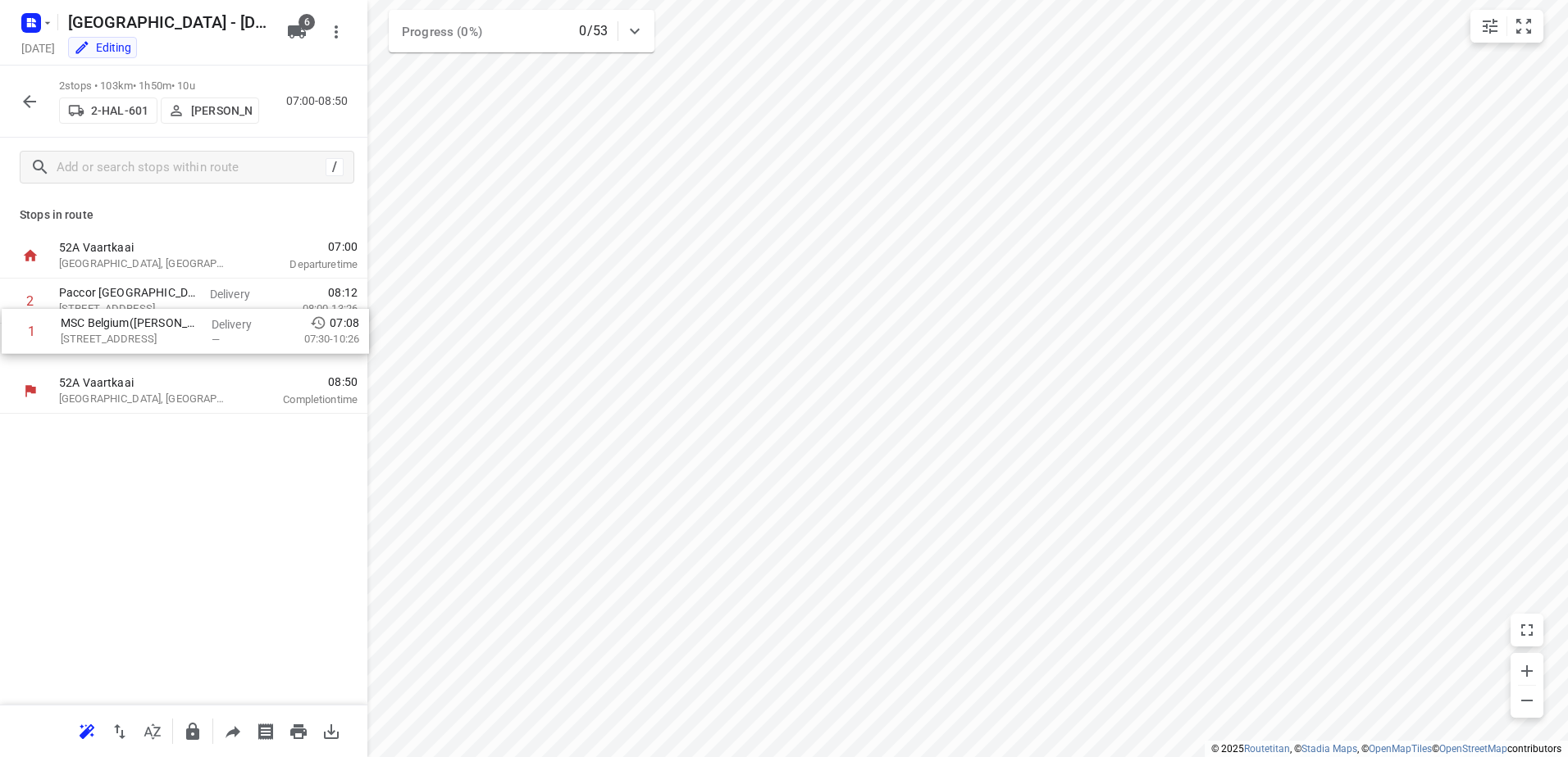
drag, startPoint x: 107, startPoint y: 305, endPoint x: 112, endPoint y: 344, distance: 39.3
click at [112, 344] on div "1 MSC Belgium([PERSON_NAME]) [STREET_ADDRESS] Delivery — 07:08 07:30-10:26 2 Pa…" at bounding box center [183, 324] width 368 height 90
click at [36, 25] on rect "button" at bounding box center [31, 23] width 20 height 20
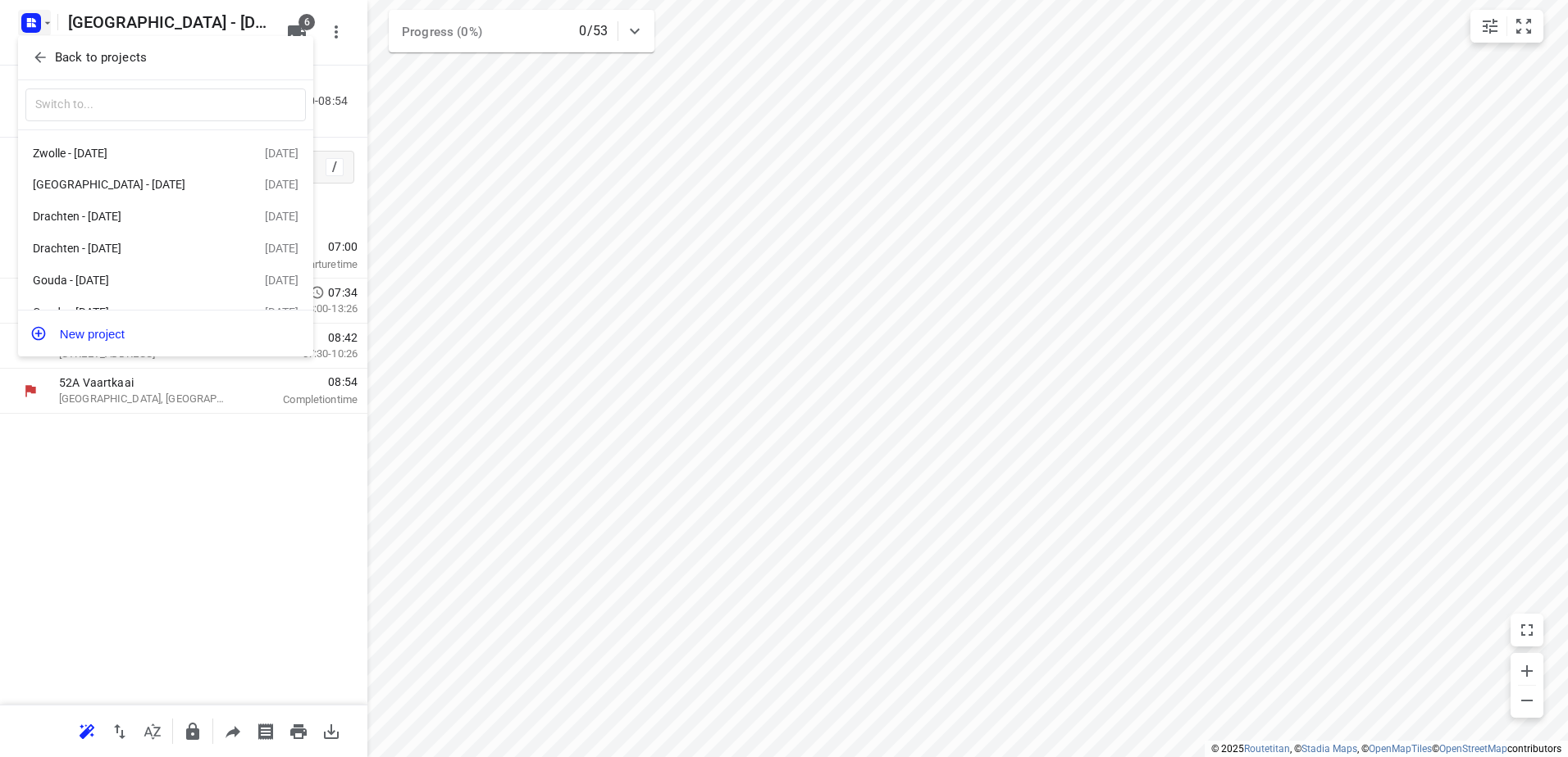
click at [34, 25] on div at bounding box center [784, 378] width 1568 height 757
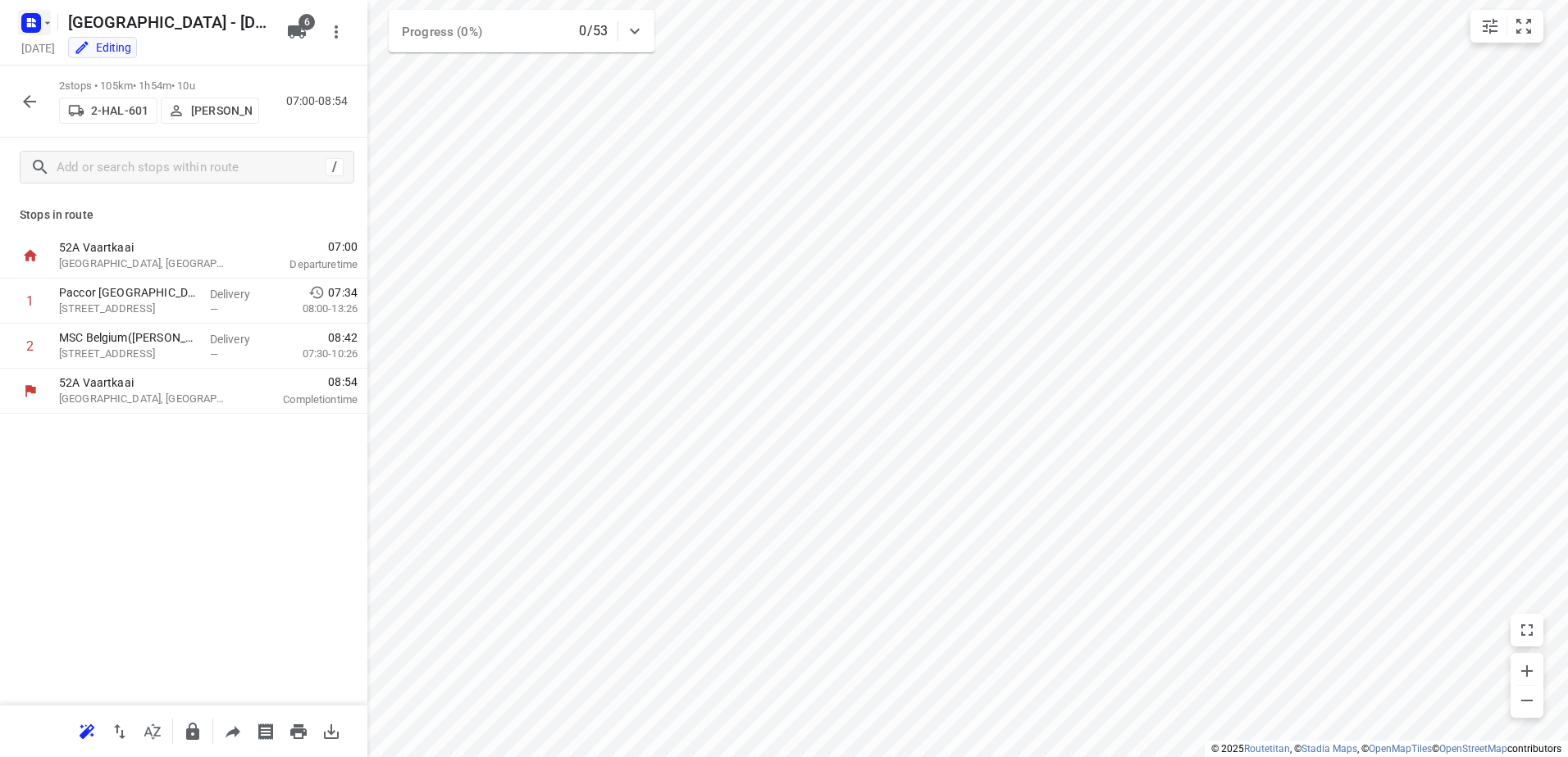
click at [37, 29] on rect "button" at bounding box center [31, 23] width 20 height 20
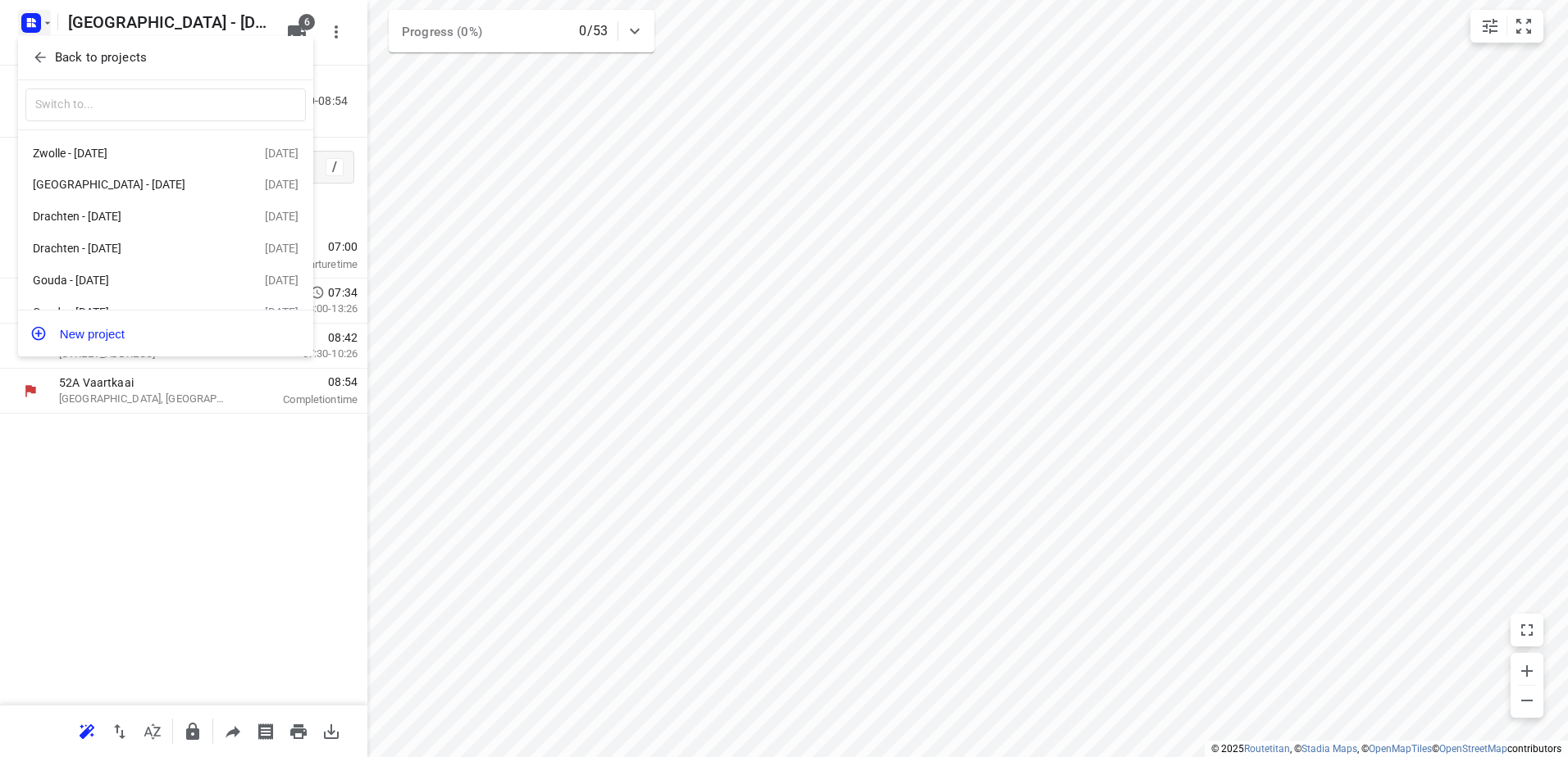
click at [38, 54] on icon "button" at bounding box center [39, 57] width 11 height 11
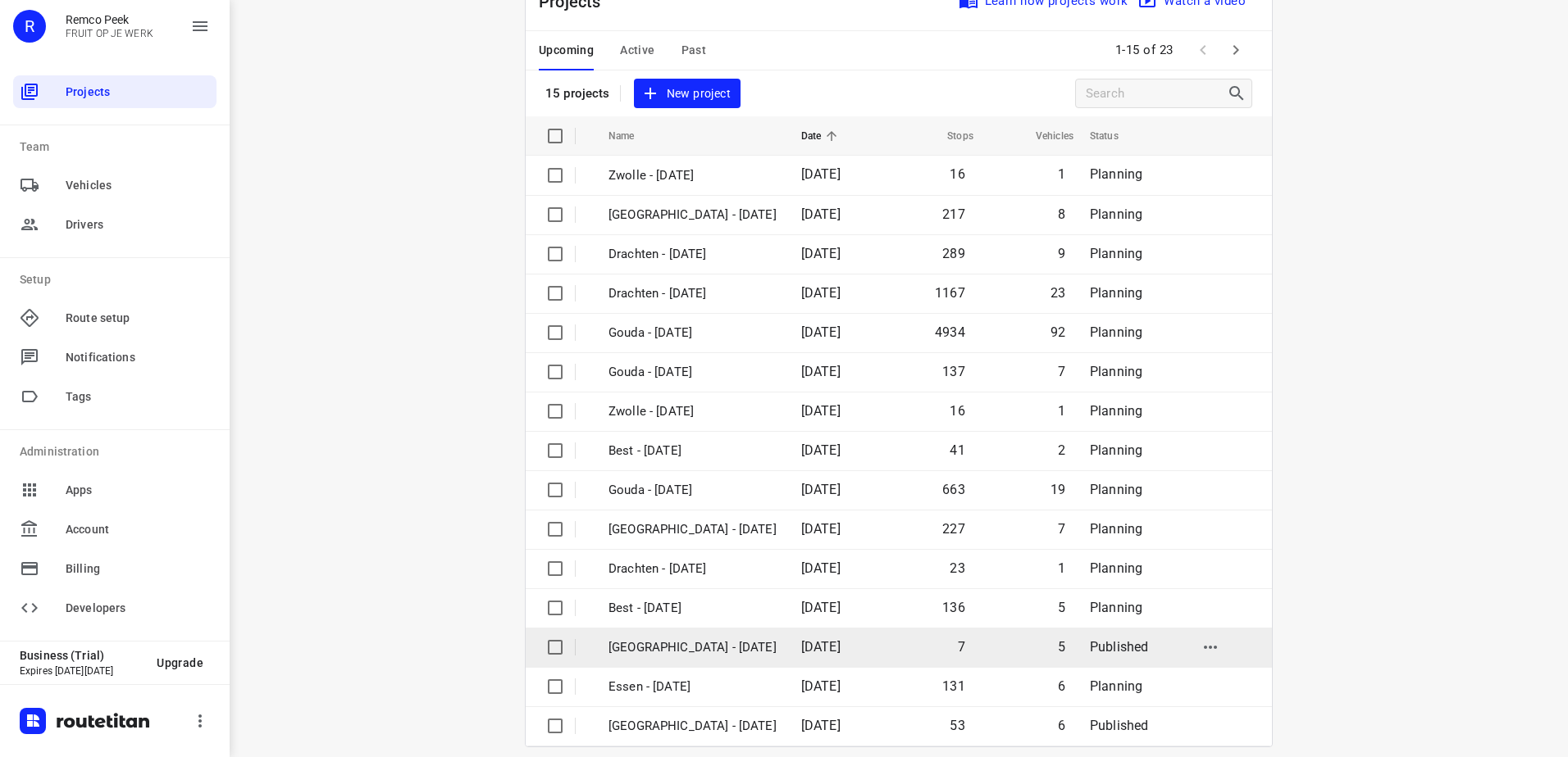
scroll to position [72, 0]
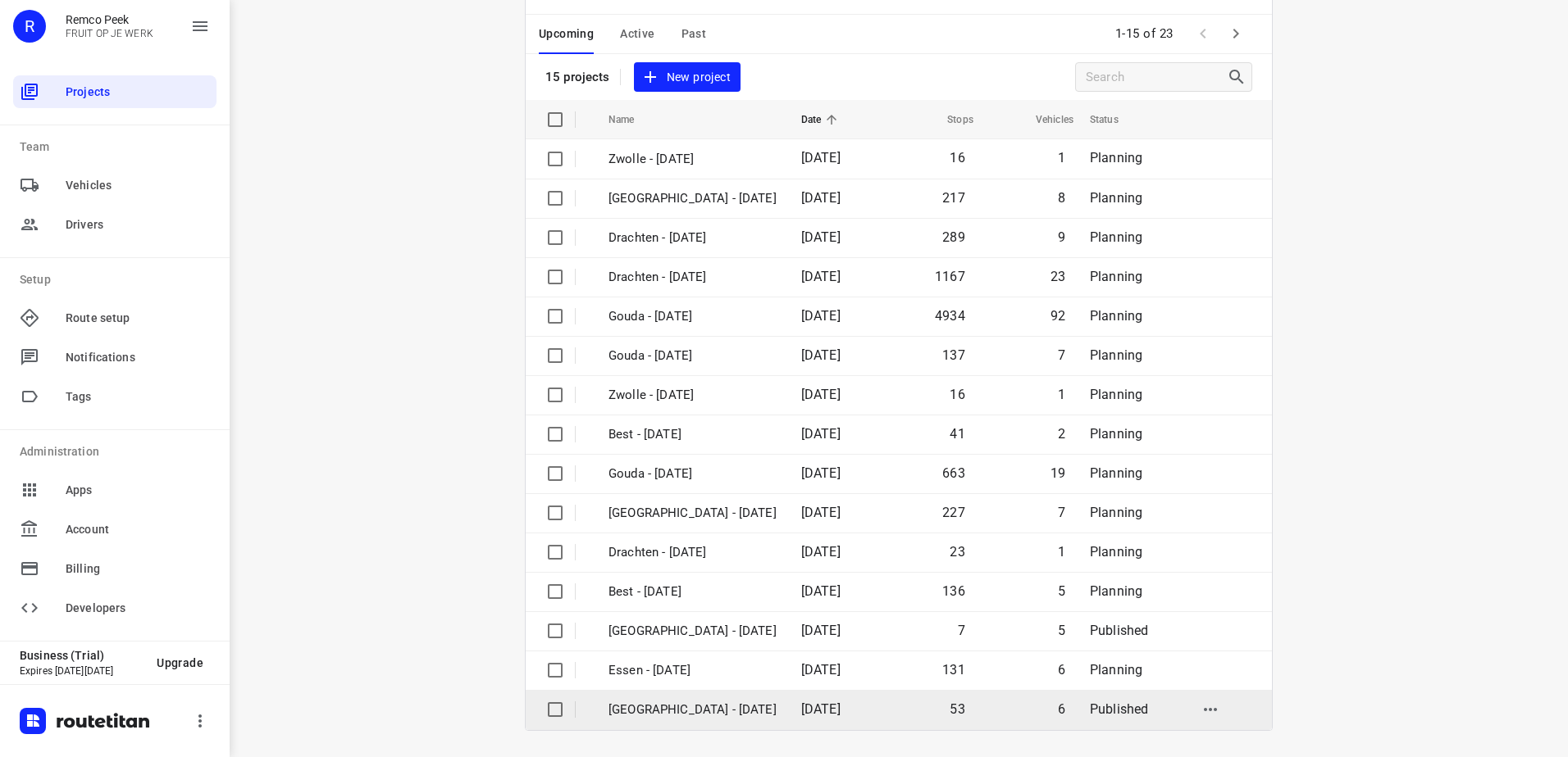
click at [694, 717] on p "[GEOGRAPHIC_DATA] - [DATE]" at bounding box center [692, 710] width 168 height 19
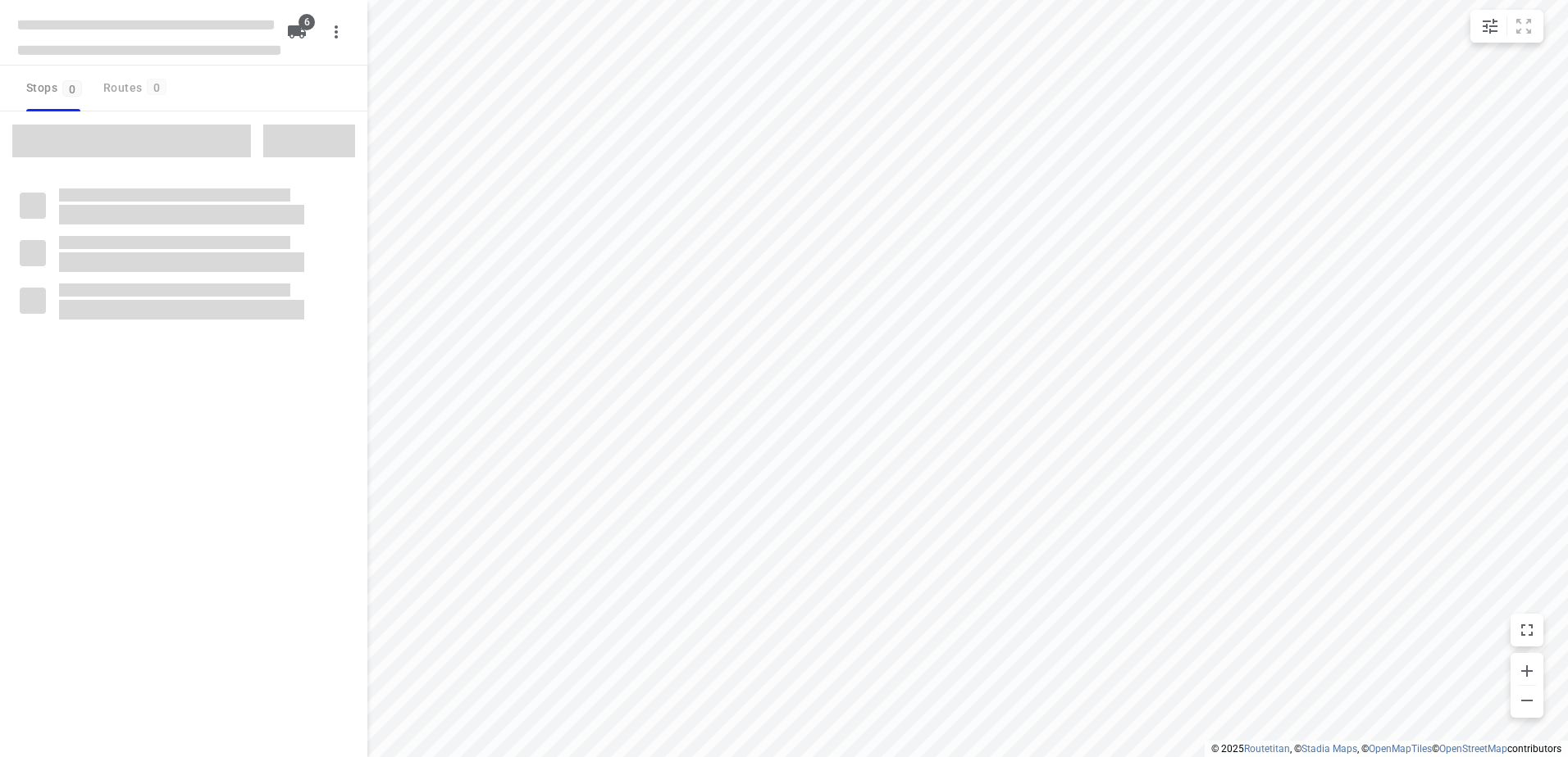
checkbox input "true"
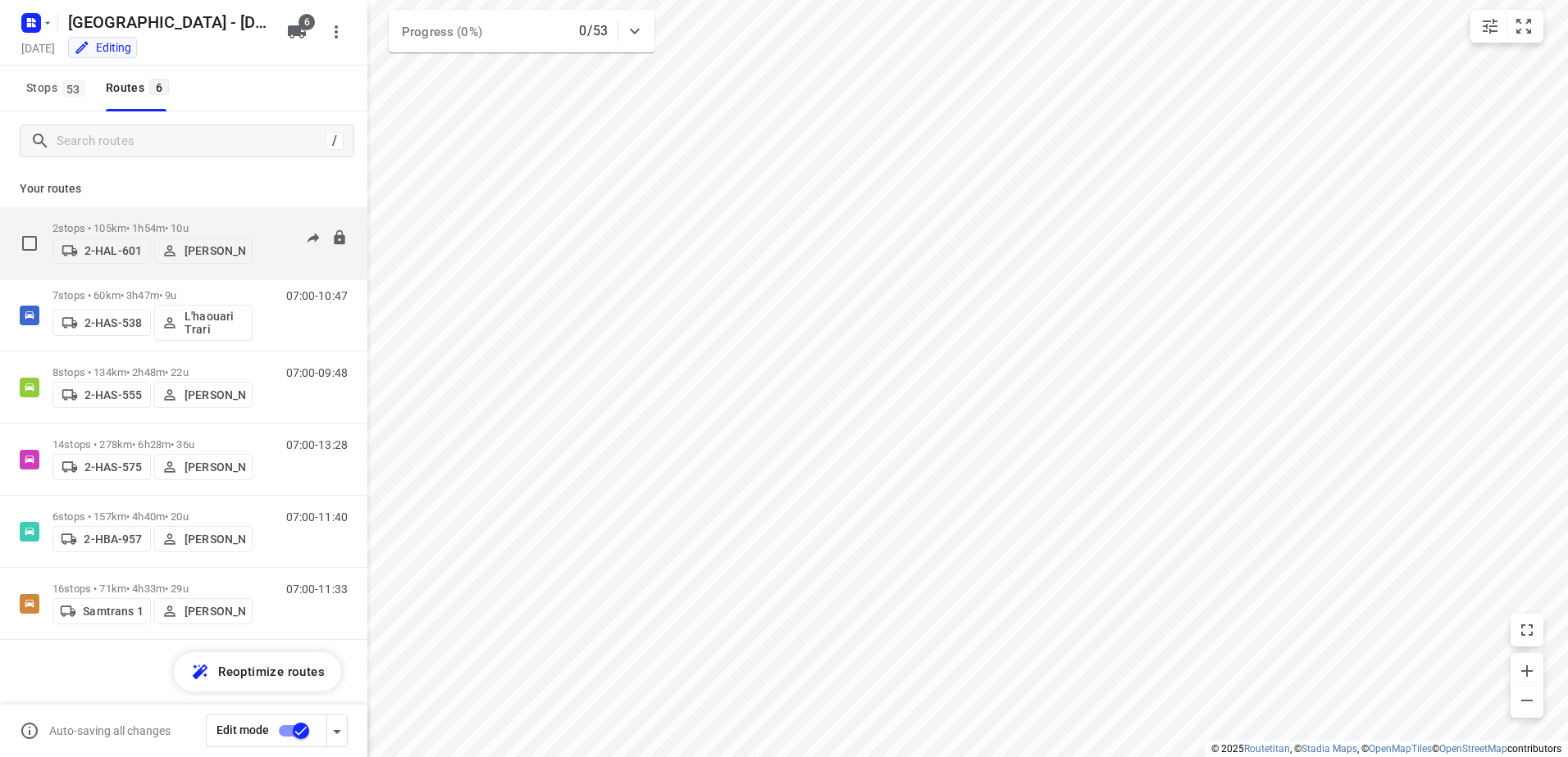
click at [153, 222] on p "2 stops • 105km • 1h54m • 10u" at bounding box center [152, 228] width 200 height 12
